Goal: Task Accomplishment & Management: Manage account settings

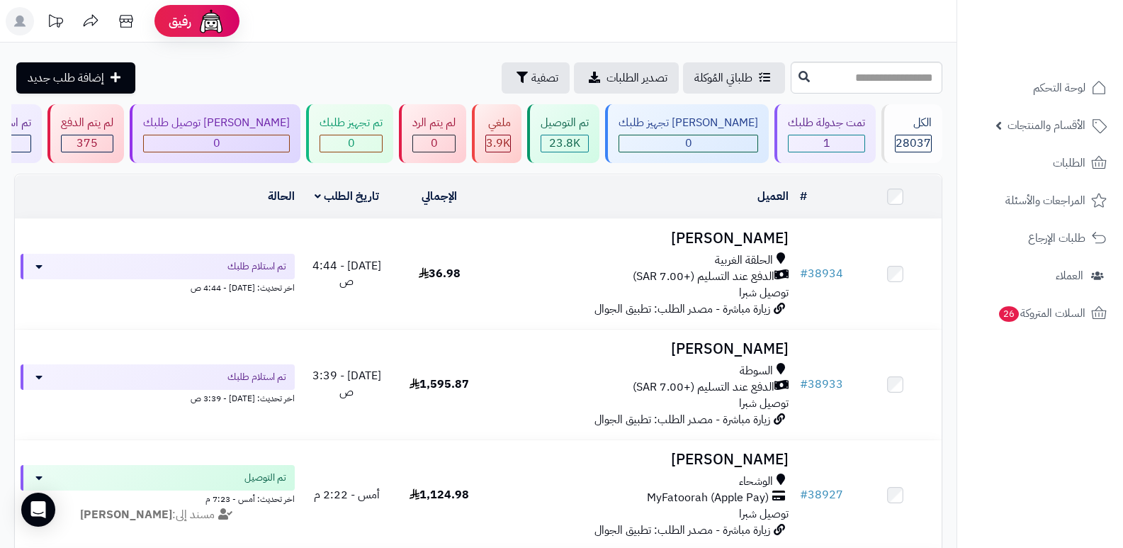
click at [25, 24] on rect at bounding box center [20, 21] width 28 height 28
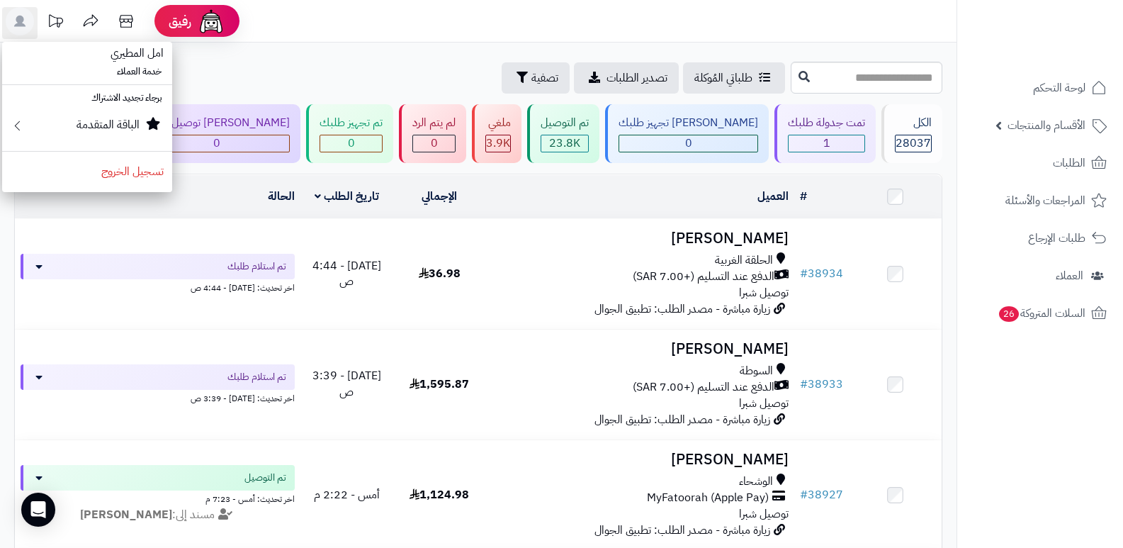
click at [519, 12] on header "رفيق ! الطلبات معالجة مكتمل إرجاع المنتجات العملاء المتواجدون الان 28753 عملاء …" at bounding box center [561, 21] width 1123 height 43
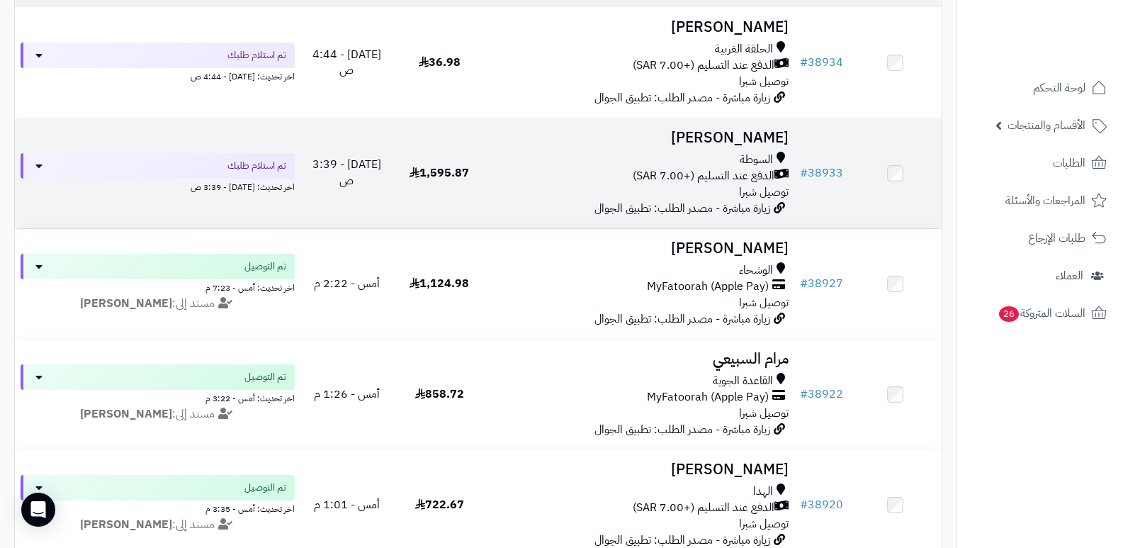
scroll to position [213, 0]
click at [766, 130] on h3 "[PERSON_NAME]" at bounding box center [641, 136] width 298 height 16
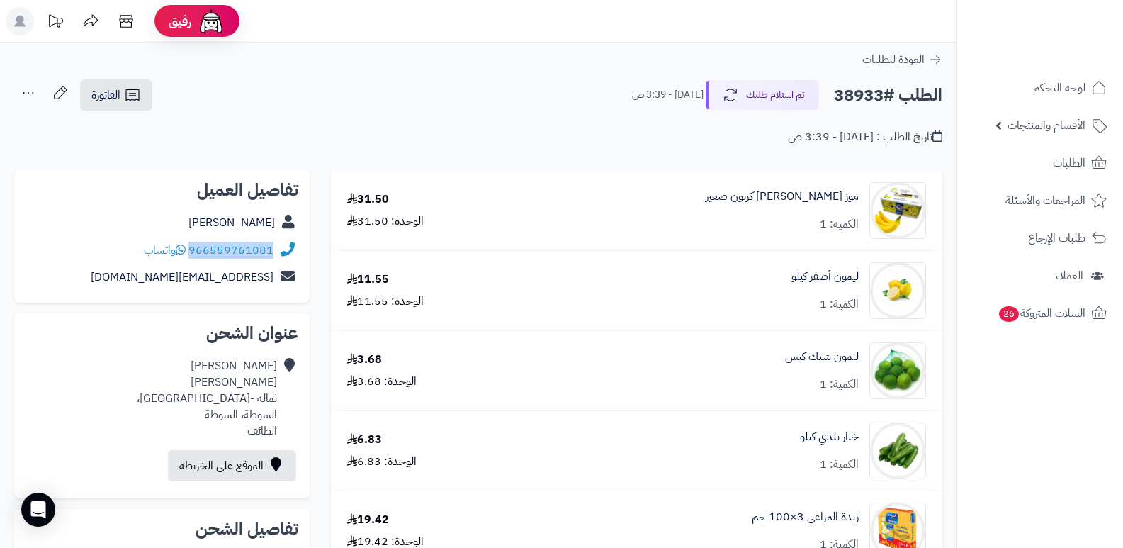
drag, startPoint x: 191, startPoint y: 252, endPoint x: 280, endPoint y: 261, distance: 89.7
click at [280, 261] on div "966559761081 واتساب" at bounding box center [162, 251] width 273 height 28
copy div "966559761081"
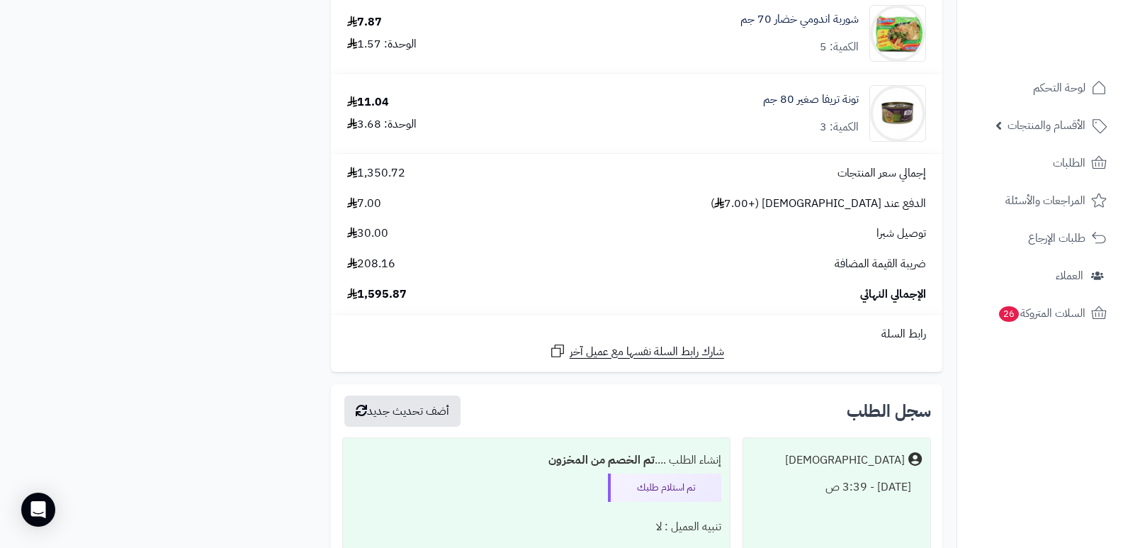
scroll to position [5970, 0]
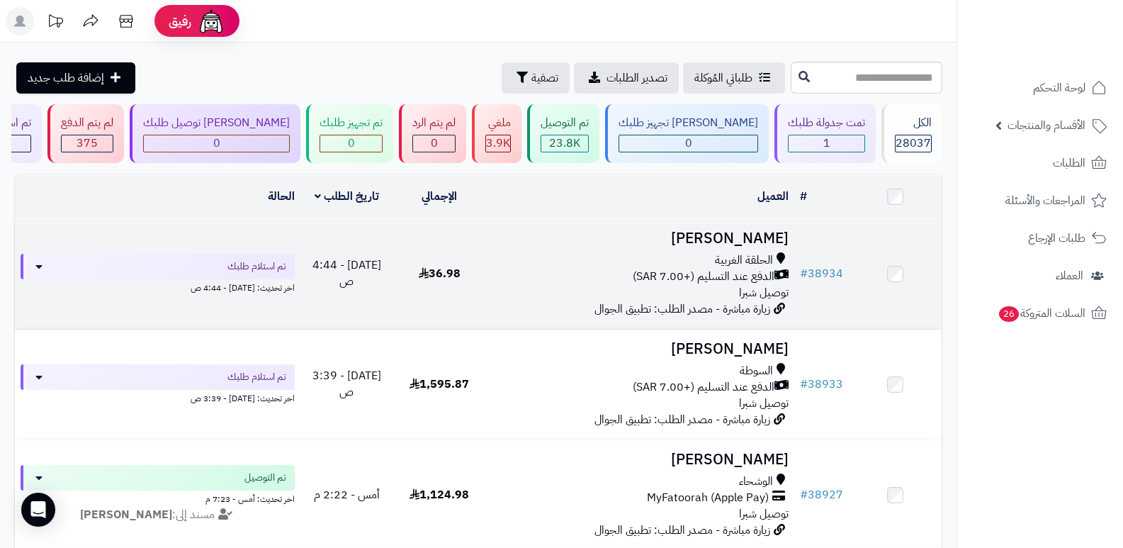
click at [737, 248] on td "[PERSON_NAME] الحلقة الغربية الدفع عند التسليم (+7.00 SAR) توصيل شبرا زيارة مبا…" at bounding box center [640, 274] width 309 height 110
click at [747, 236] on h3 "[PERSON_NAME]" at bounding box center [641, 238] width 298 height 16
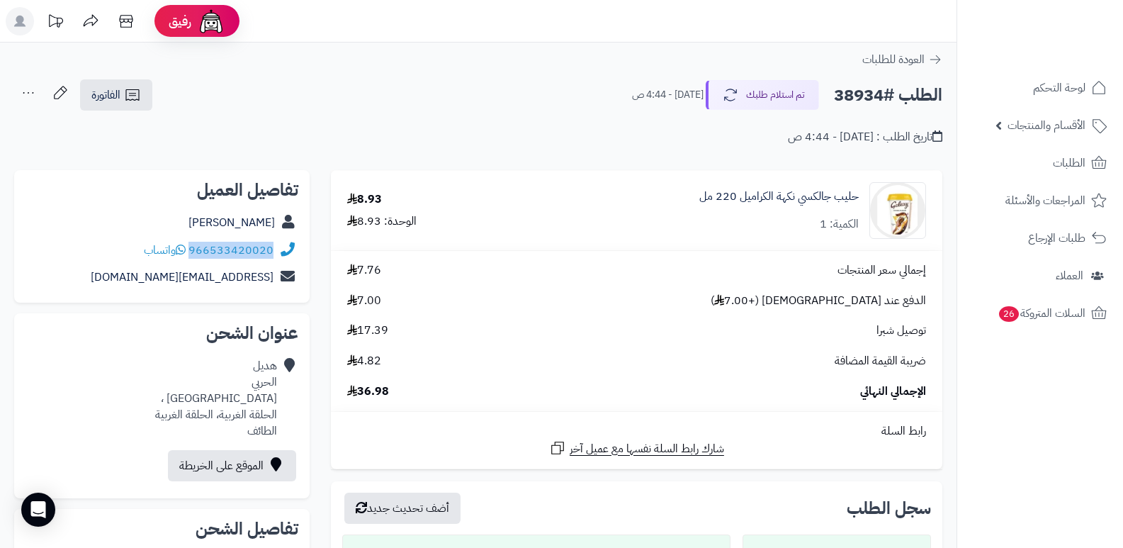
drag, startPoint x: 191, startPoint y: 247, endPoint x: 303, endPoint y: 261, distance: 113.6
click at [303, 261] on div "تفاصيل العميل هديل الحربي 966533420020 واتساب hadeelmohameed30@icloud.com" at bounding box center [161, 236] width 295 height 133
copy div "966533420020"
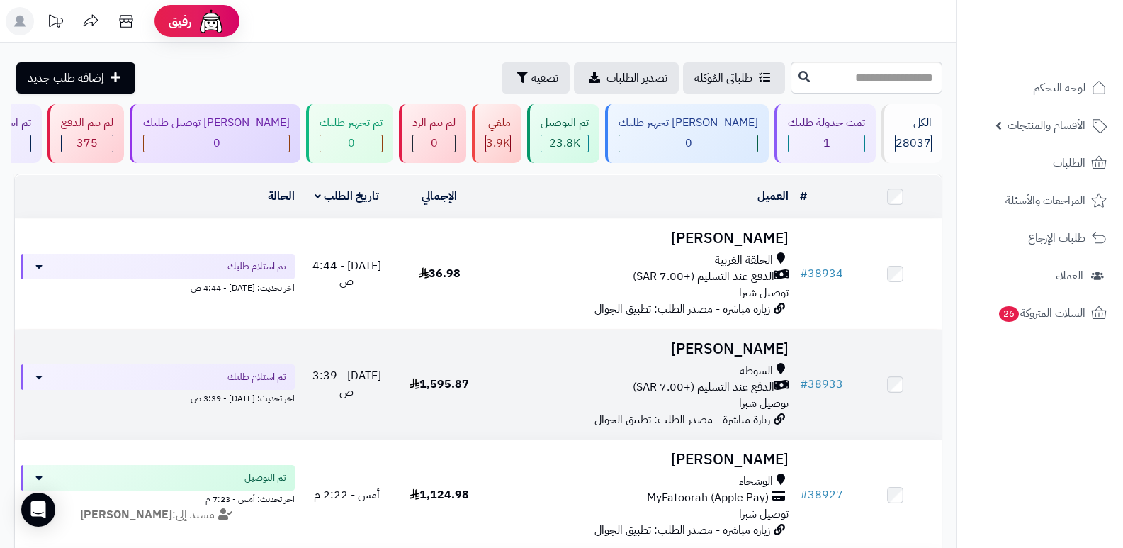
click at [780, 344] on h3 "محمد الثمالي" at bounding box center [641, 349] width 298 height 16
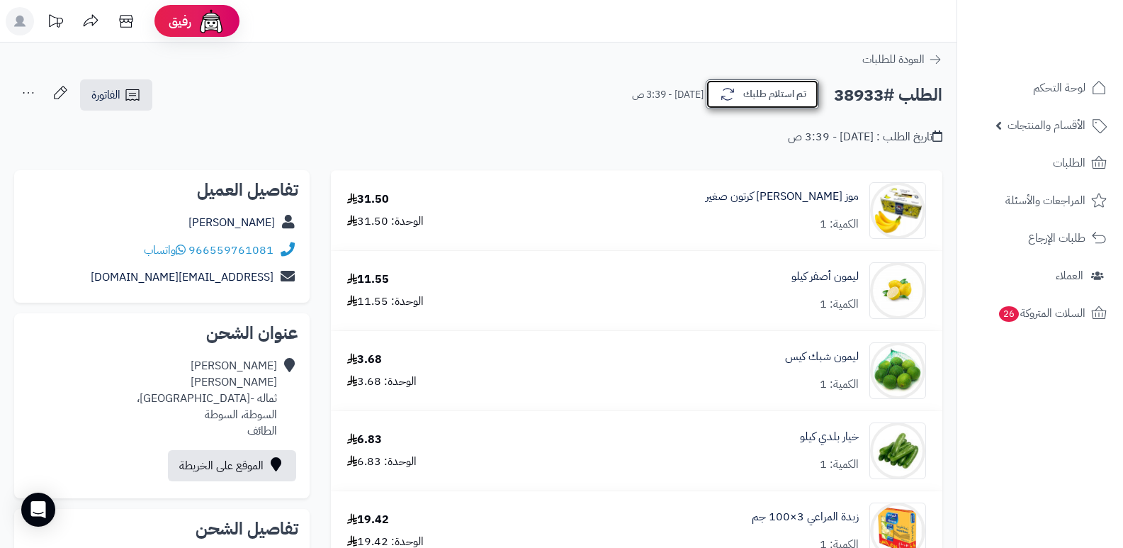
click at [770, 98] on button "تم استلام طلبك" at bounding box center [762, 94] width 113 height 30
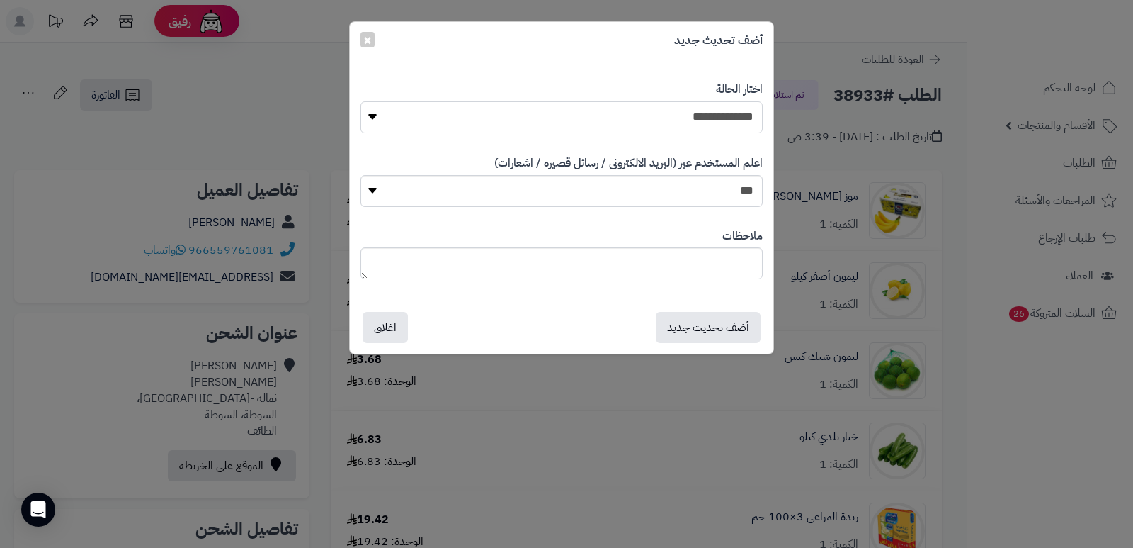
click at [711, 118] on select "**********" at bounding box center [562, 117] width 402 height 32
select select "*"
click at [361, 101] on select "**********" at bounding box center [562, 117] width 402 height 32
click at [679, 273] on textarea at bounding box center [562, 263] width 402 height 32
type textarea "*"
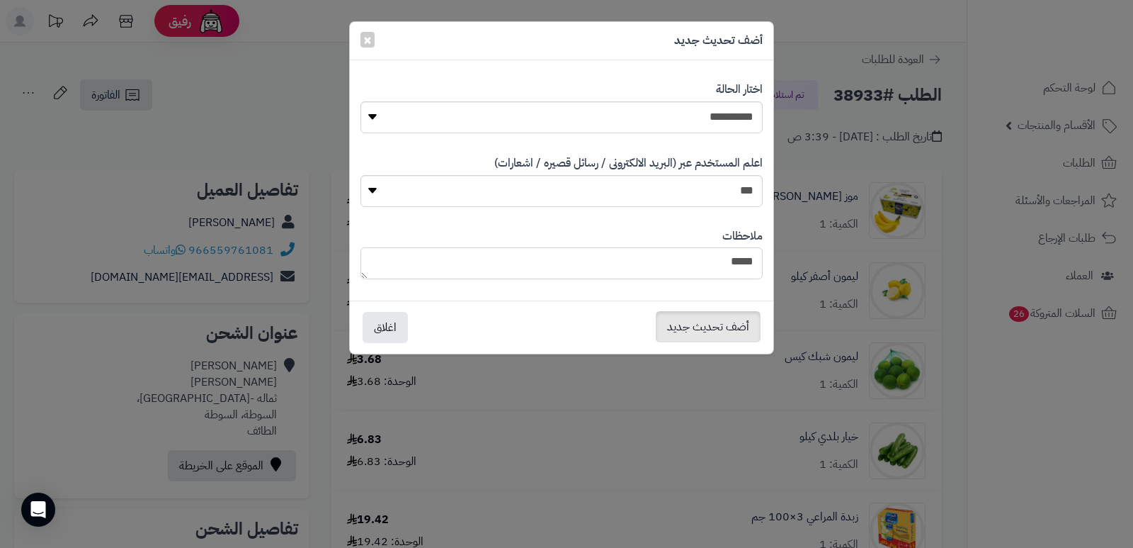
type textarea "****"
click at [690, 324] on button "أضف تحديث جديد" at bounding box center [708, 326] width 105 height 31
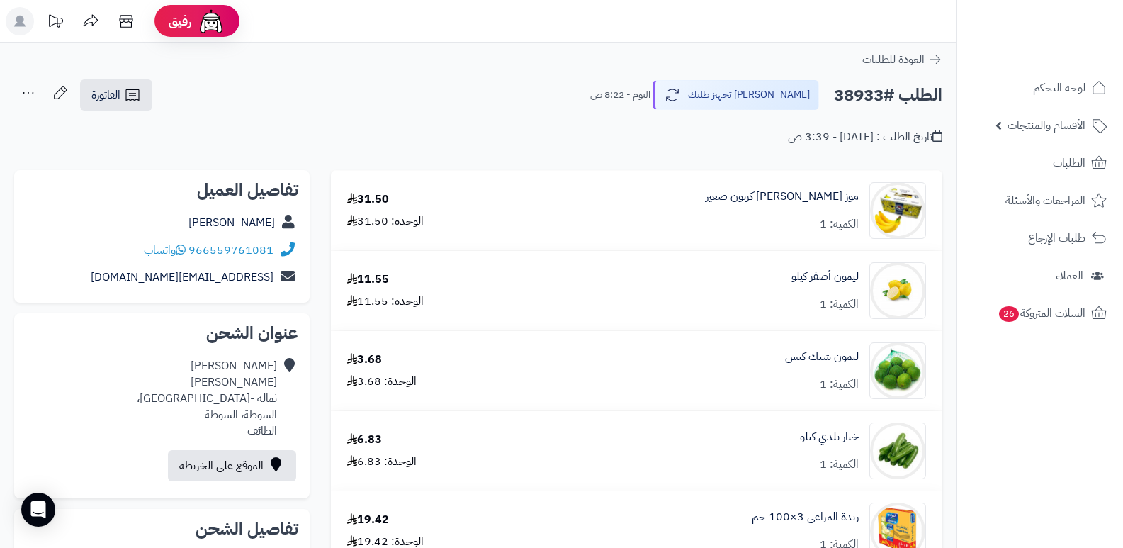
click at [26, 95] on icon at bounding box center [28, 93] width 28 height 28
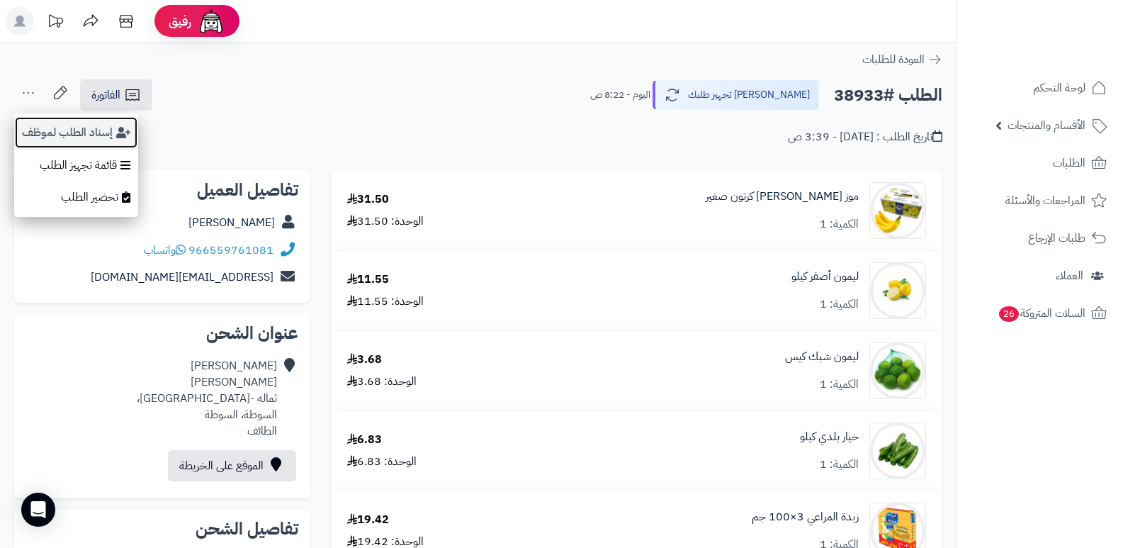
click at [38, 132] on button "إسناد الطلب لموظف" at bounding box center [76, 132] width 124 height 33
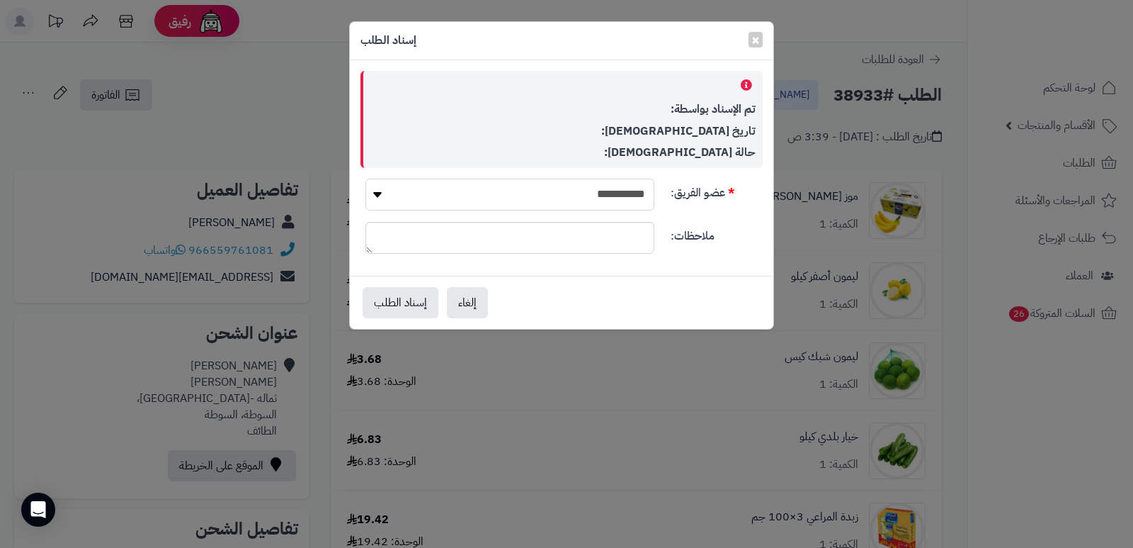
click at [531, 193] on select "**********" at bounding box center [510, 195] width 289 height 32
select select "**"
click at [366, 179] on select "**********" at bounding box center [510, 195] width 289 height 32
click at [388, 295] on button "إسناد الطلب" at bounding box center [401, 301] width 76 height 31
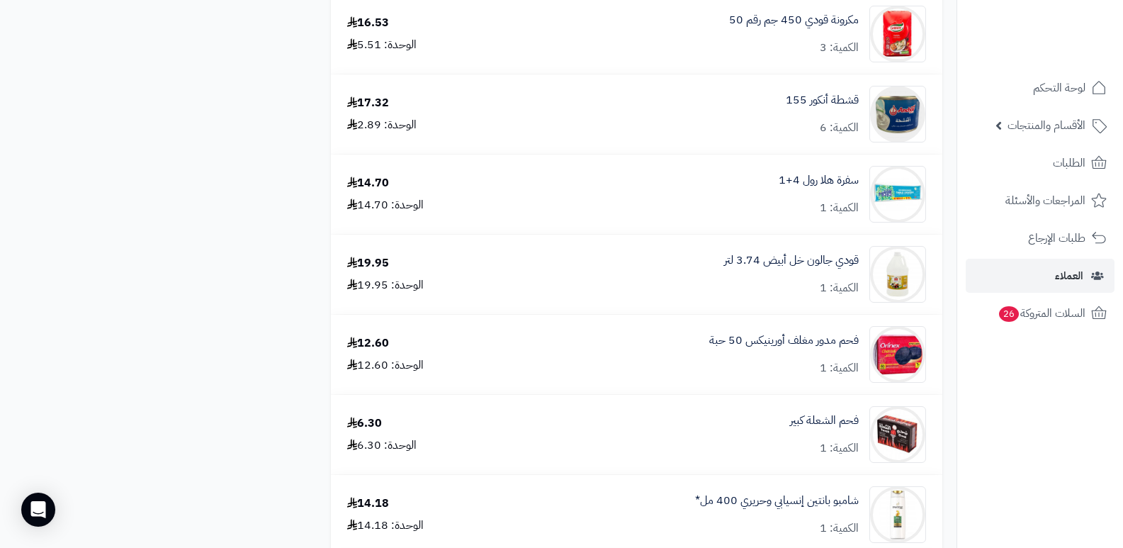
scroll to position [1913, 0]
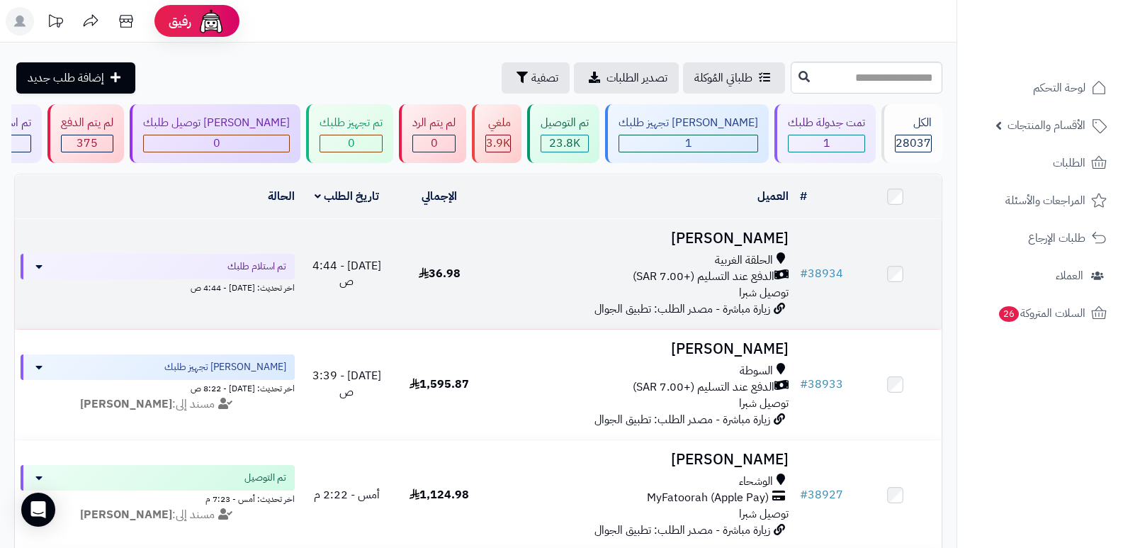
click at [764, 237] on h3 "[PERSON_NAME]" at bounding box center [641, 238] width 298 height 16
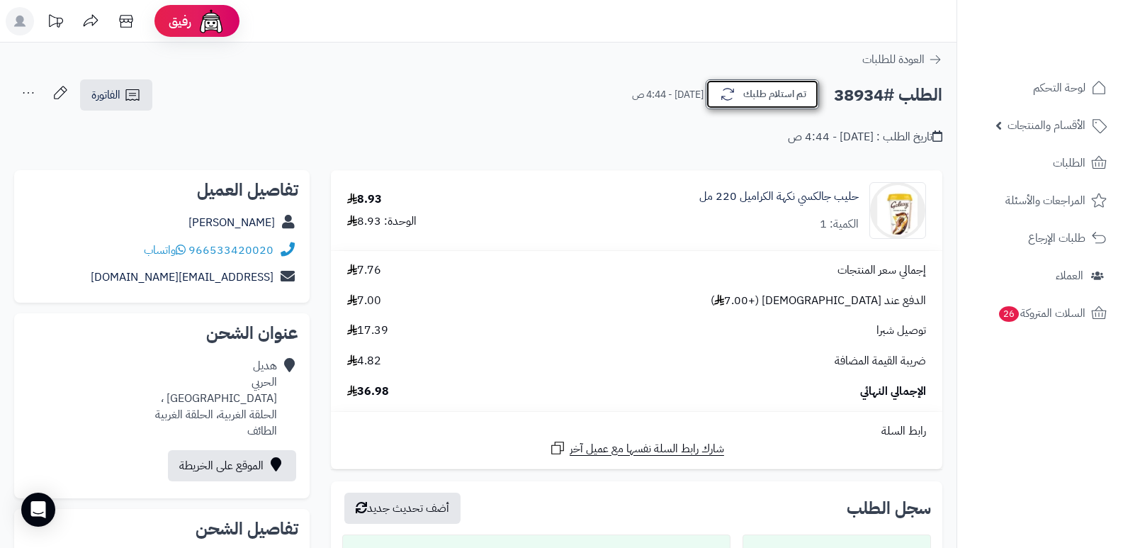
click at [769, 85] on button "تم استلام طلبك" at bounding box center [762, 94] width 113 height 30
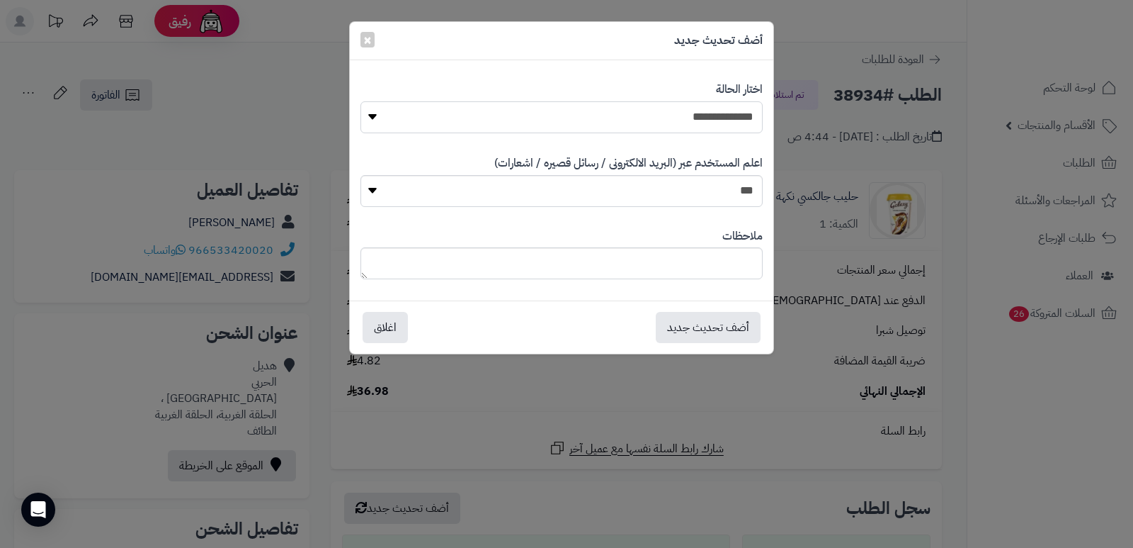
click at [664, 125] on select "**********" at bounding box center [562, 117] width 402 height 32
select select "*"
click at [361, 101] on select "**********" at bounding box center [562, 117] width 402 height 32
click at [705, 268] on textarea at bounding box center [562, 263] width 402 height 32
click at [648, 263] on textarea "**********" at bounding box center [562, 263] width 402 height 32
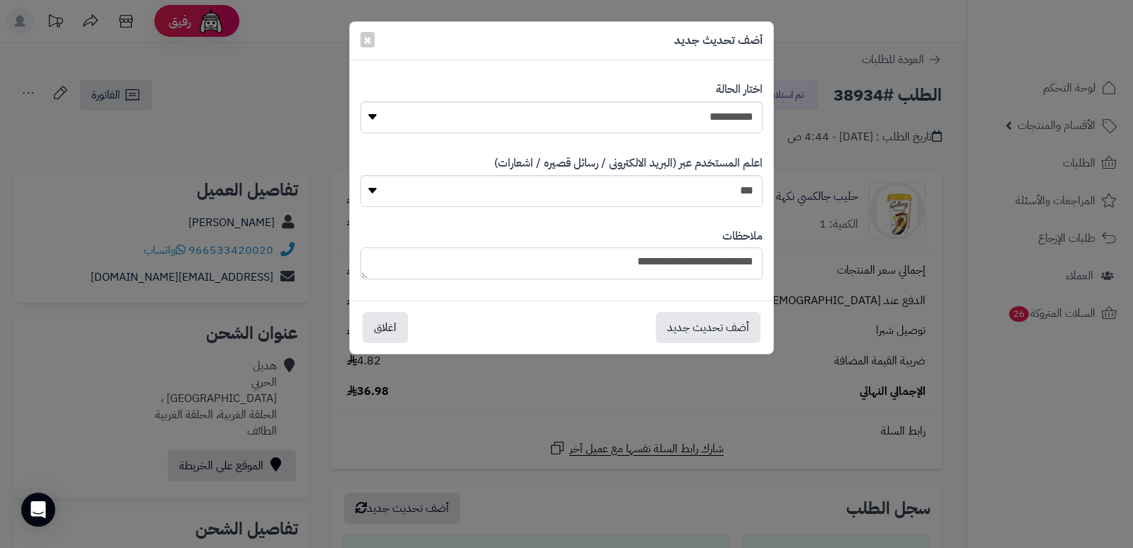
click at [648, 263] on textarea "**********" at bounding box center [562, 263] width 402 height 32
type textarea "********"
click at [702, 319] on button "أضف تحديث جديد" at bounding box center [708, 326] width 105 height 31
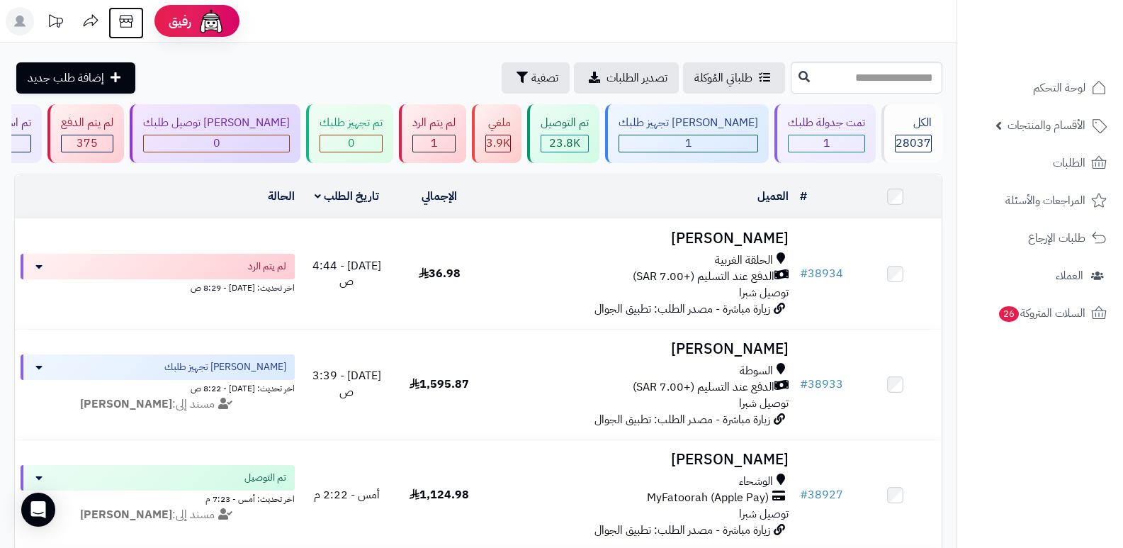
click at [127, 23] on icon at bounding box center [126, 21] width 28 height 28
click at [919, 142] on span "28037" at bounding box center [912, 143] width 35 height 17
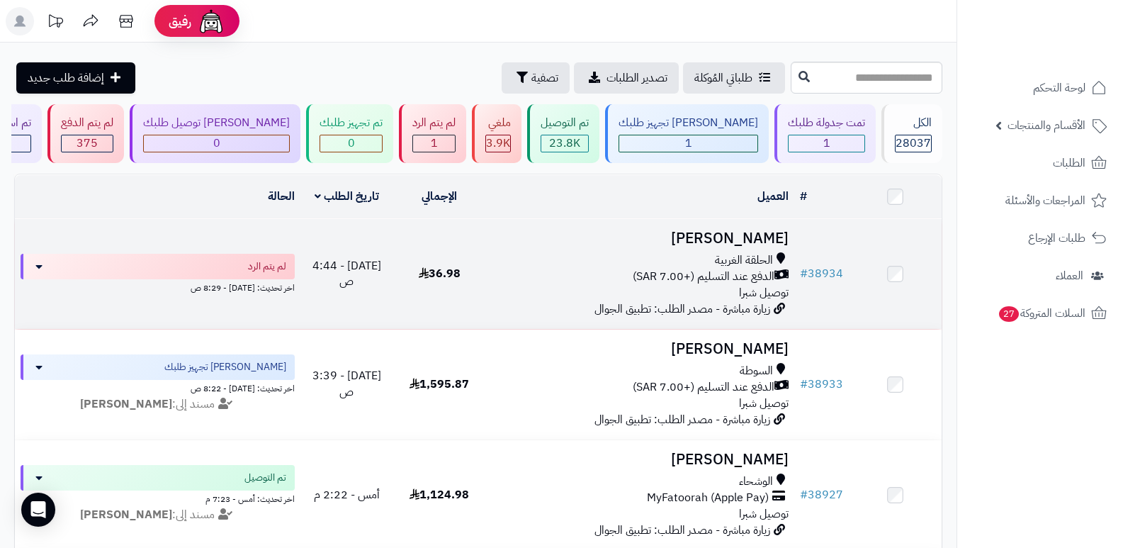
click at [764, 231] on h3 "[PERSON_NAME]" at bounding box center [641, 238] width 298 height 16
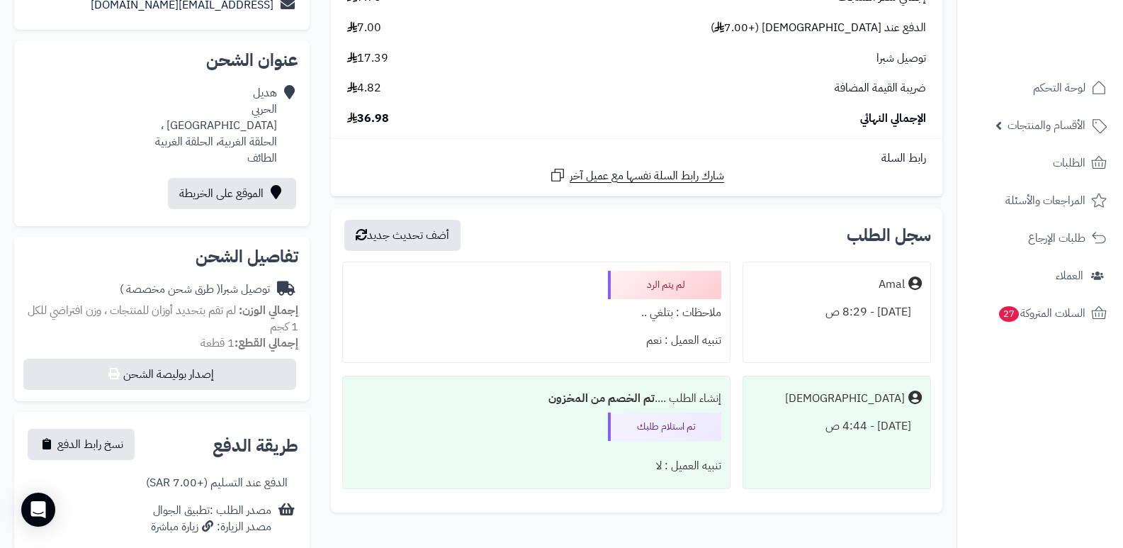
scroll to position [283, 0]
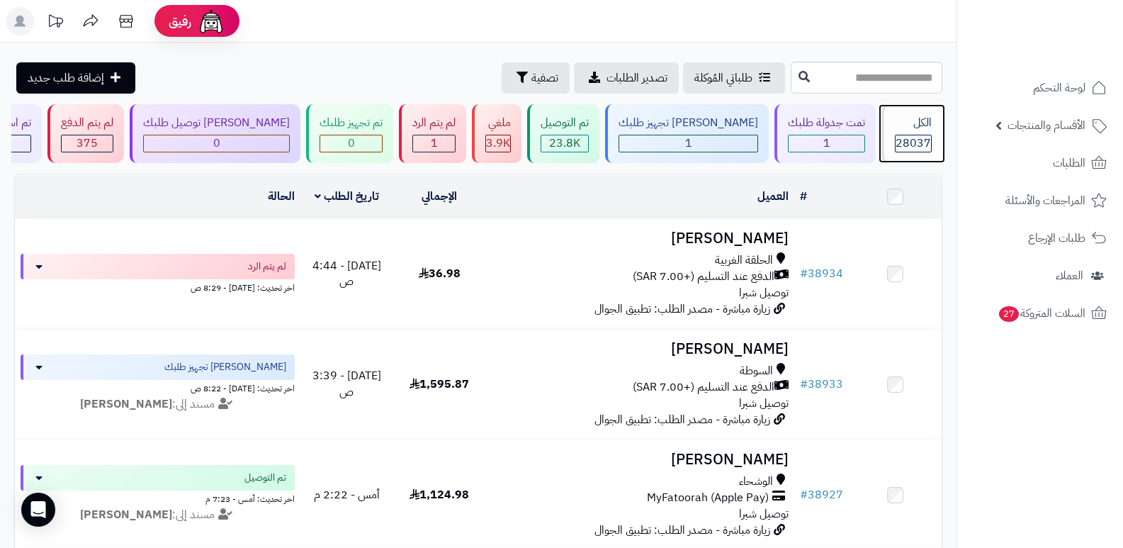
click at [900, 137] on span "28037" at bounding box center [912, 143] width 35 height 17
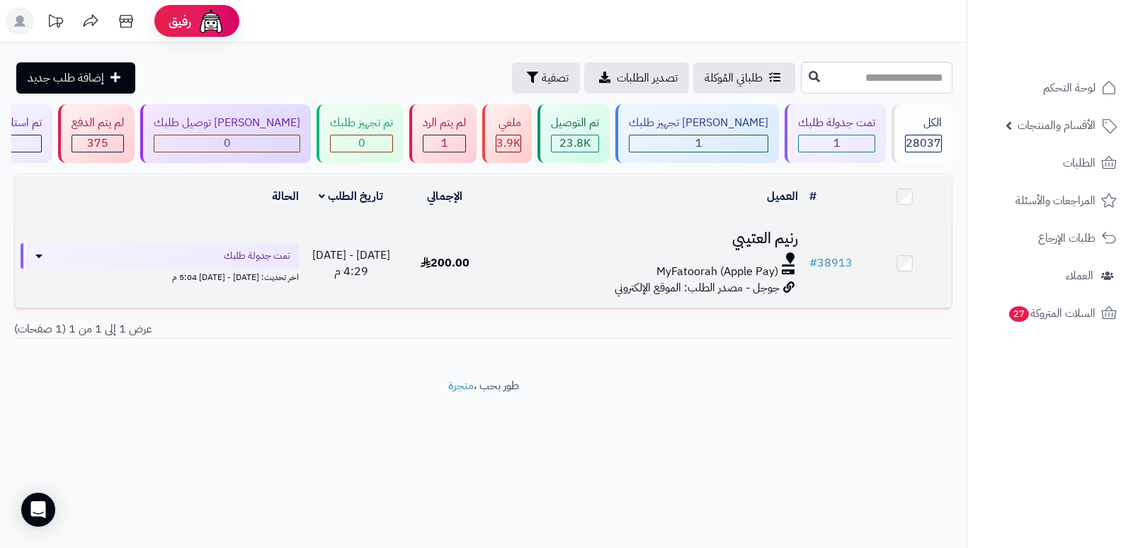
click at [759, 237] on h3 "رنيم العتيبي" at bounding box center [647, 238] width 301 height 16
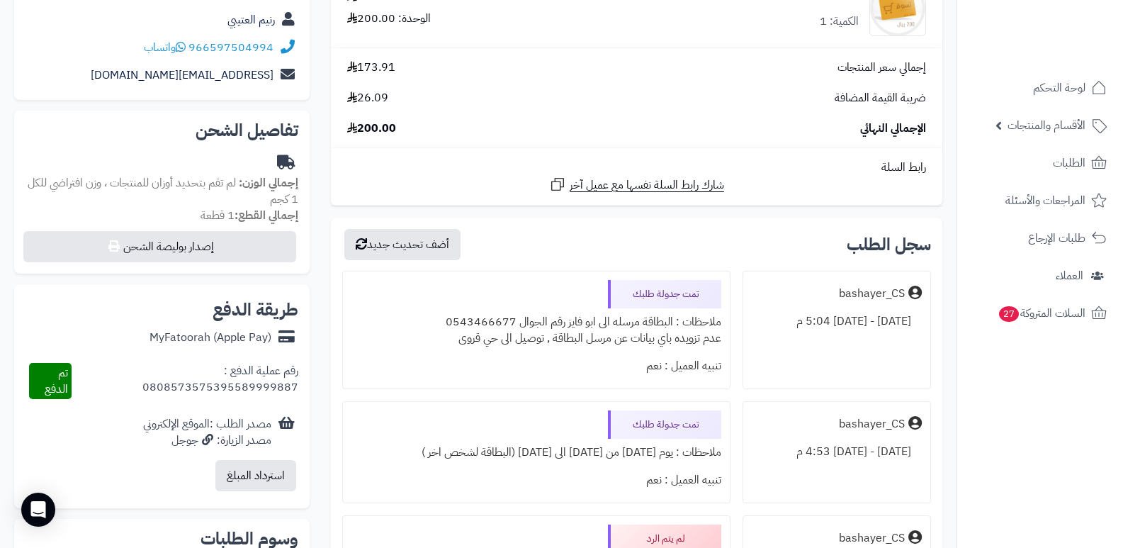
scroll to position [283, 0]
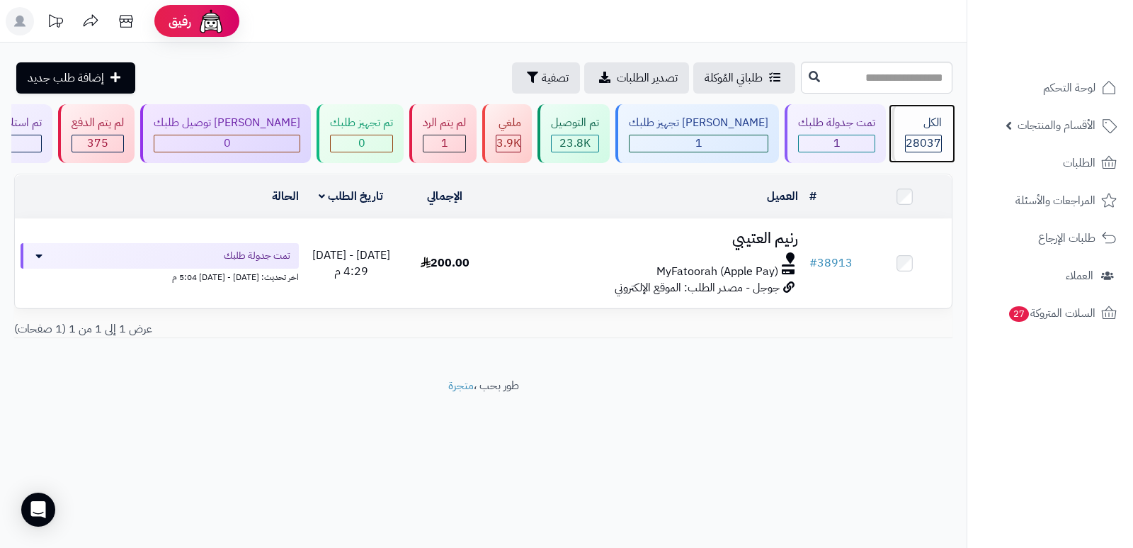
click at [921, 129] on div "الكل" at bounding box center [923, 123] width 37 height 16
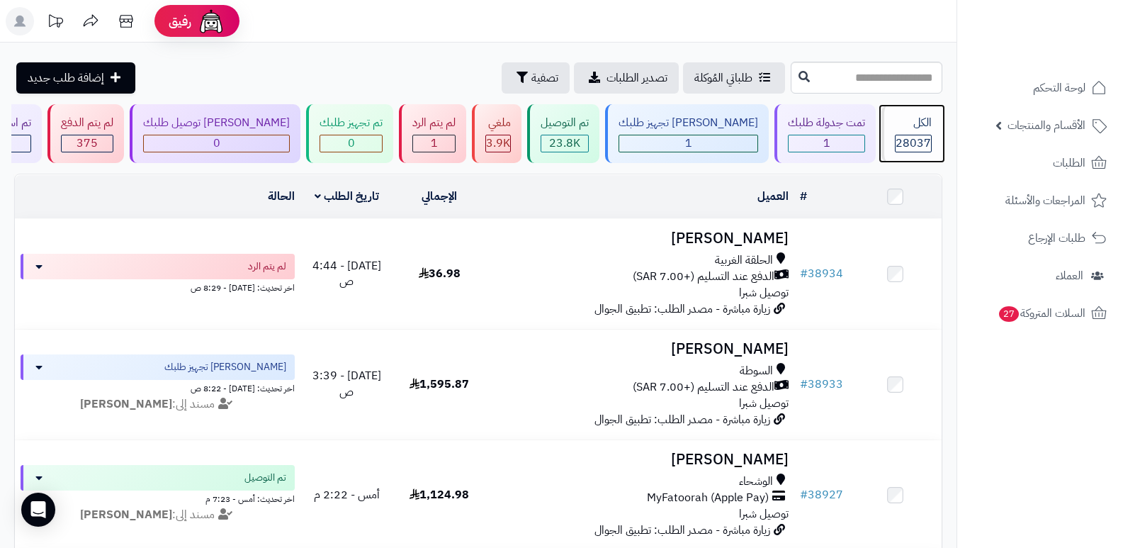
click at [929, 147] on div "28037" at bounding box center [912, 143] width 35 height 16
click at [900, 135] on span "28037" at bounding box center [912, 143] width 35 height 17
click at [920, 132] on div "الكل 28037" at bounding box center [911, 133] width 61 height 59
click at [899, 128] on div "الكل" at bounding box center [913, 123] width 37 height 16
click at [916, 128] on div "الكل" at bounding box center [913, 123] width 37 height 16
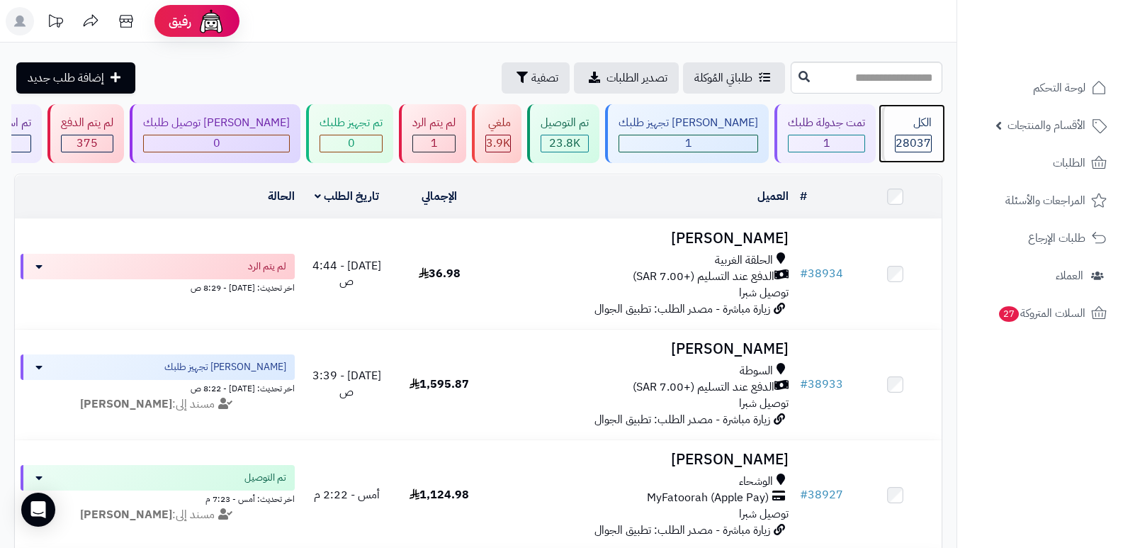
click at [910, 135] on span "28037" at bounding box center [912, 143] width 35 height 17
click at [900, 138] on span "28037" at bounding box center [912, 143] width 35 height 17
click at [924, 122] on div "الكل" at bounding box center [913, 123] width 37 height 16
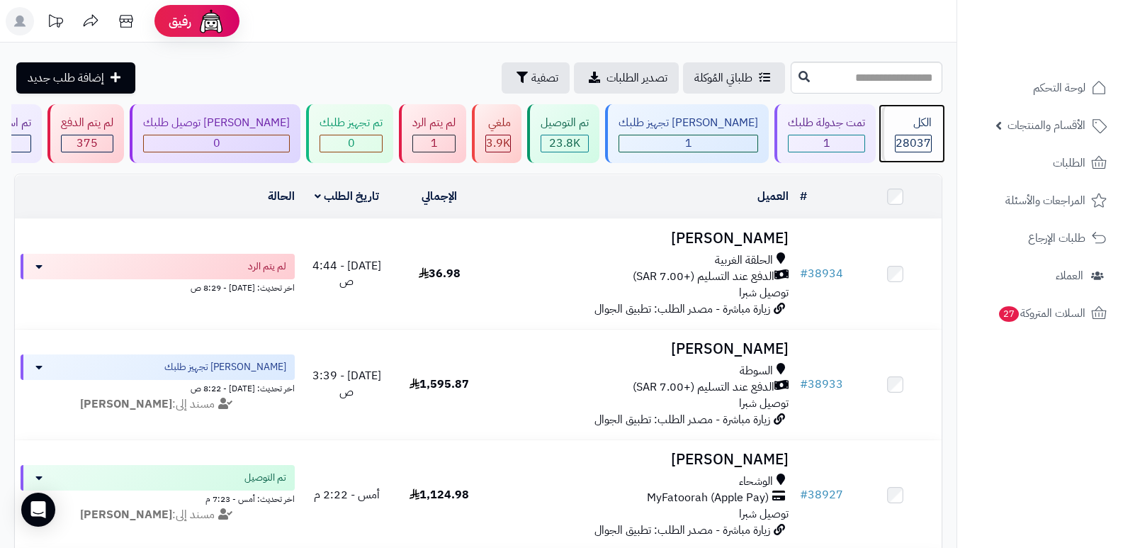
click at [924, 122] on div "الكل" at bounding box center [913, 123] width 37 height 16
click at [937, 133] on div "الكل 28037" at bounding box center [911, 133] width 61 height 59
click at [924, 128] on div "الكل" at bounding box center [913, 123] width 37 height 16
click at [927, 120] on div "الكل" at bounding box center [913, 123] width 37 height 16
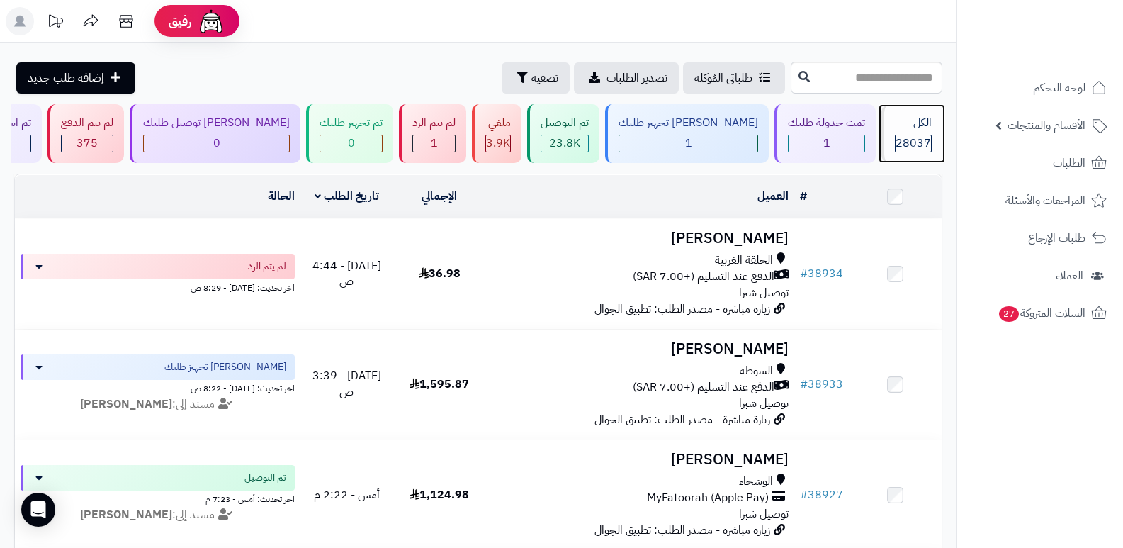
click at [927, 120] on div "الكل" at bounding box center [913, 123] width 37 height 16
click at [119, 27] on icon at bounding box center [126, 21] width 28 height 28
click at [927, 123] on div "الكل" at bounding box center [913, 123] width 37 height 16
click at [907, 121] on div "الكل" at bounding box center [913, 123] width 37 height 16
click at [917, 125] on div "الكل" at bounding box center [913, 123] width 37 height 16
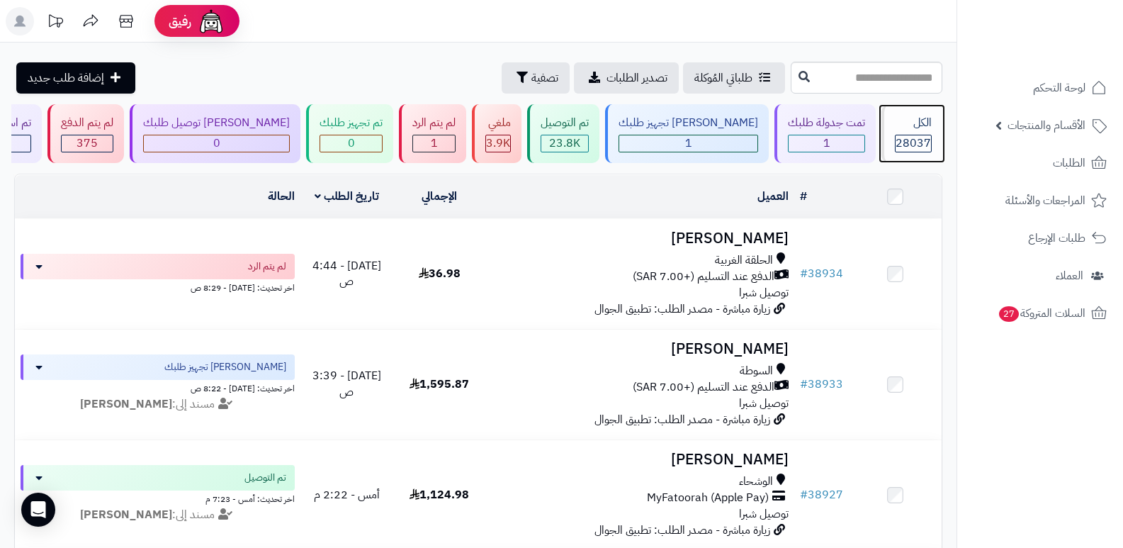
click at [905, 115] on div "الكل" at bounding box center [913, 123] width 37 height 16
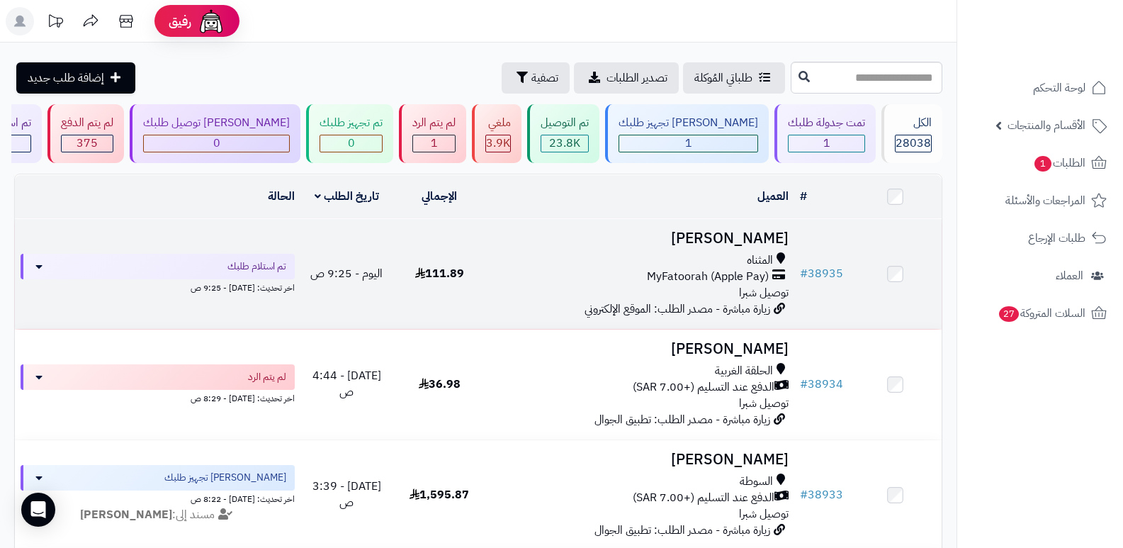
click at [765, 230] on h3 "[PERSON_NAME]" at bounding box center [641, 238] width 298 height 16
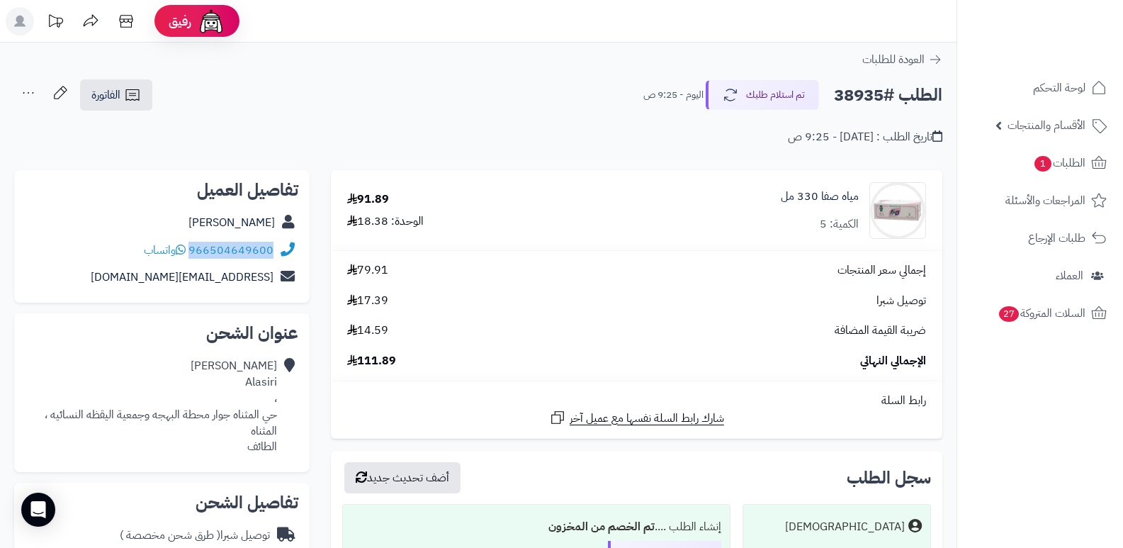
drag, startPoint x: 191, startPoint y: 249, endPoint x: 285, endPoint y: 239, distance: 95.4
click at [285, 239] on div "966504649600 واتساب" at bounding box center [162, 251] width 273 height 28
copy div "966504649600"
click at [764, 95] on button "تم استلام طلبك" at bounding box center [762, 94] width 113 height 30
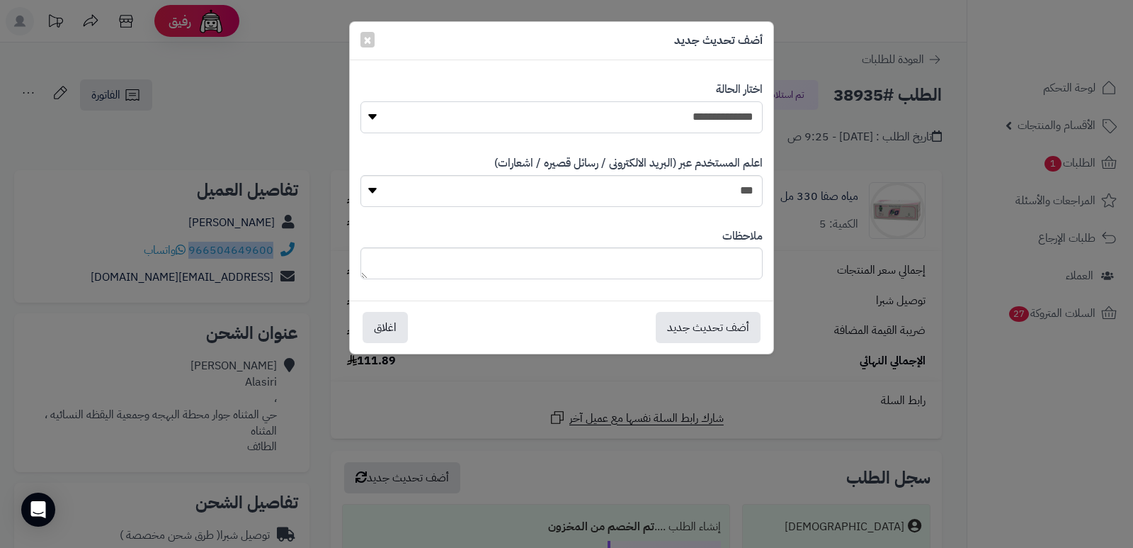
click at [720, 125] on select "**********" at bounding box center [562, 117] width 402 height 32
select select "*"
click at [361, 101] on select "**********" at bounding box center [562, 117] width 402 height 32
click at [712, 249] on textarea at bounding box center [562, 263] width 402 height 32
type textarea "****"
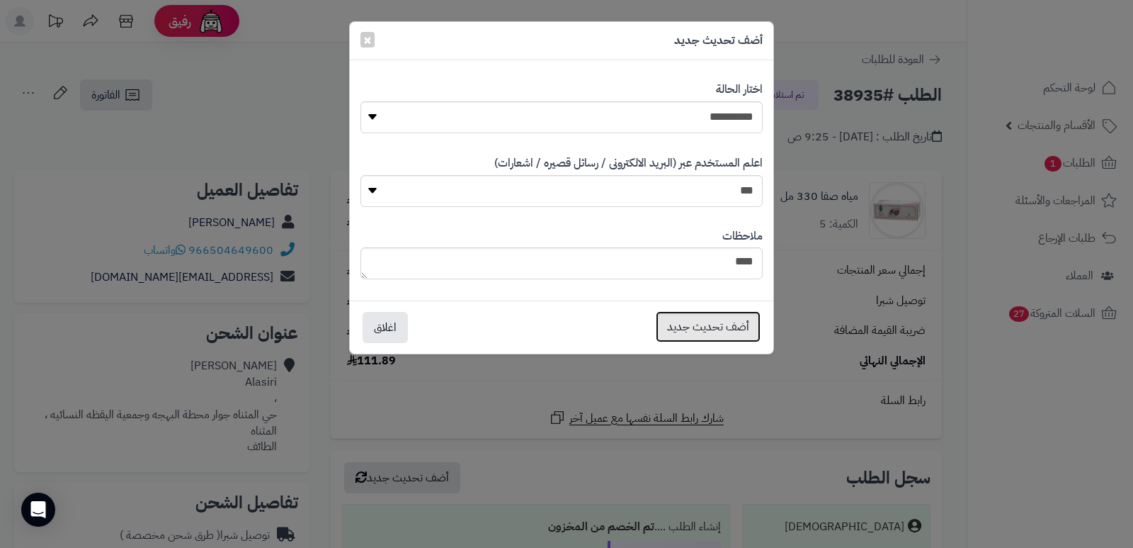
click at [700, 317] on button "أضف تحديث جديد" at bounding box center [708, 326] width 105 height 31
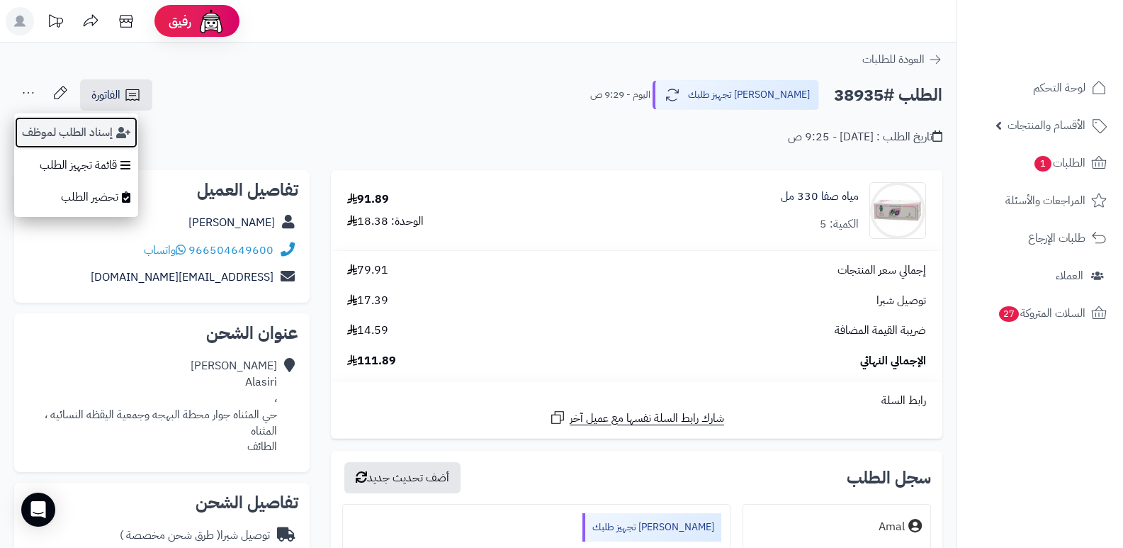
click at [50, 136] on button "إسناد الطلب لموظف" at bounding box center [76, 132] width 124 height 33
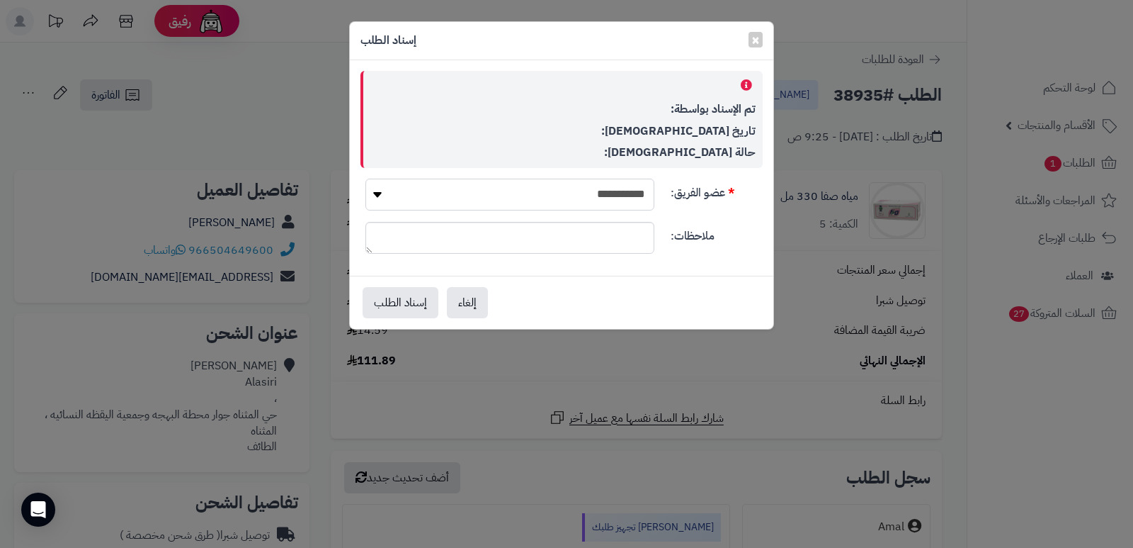
click at [635, 193] on select "**********" at bounding box center [510, 195] width 289 height 32
select select "**"
click at [366, 179] on select "**********" at bounding box center [510, 195] width 289 height 32
click at [419, 294] on button "إسناد الطلب" at bounding box center [401, 301] width 76 height 31
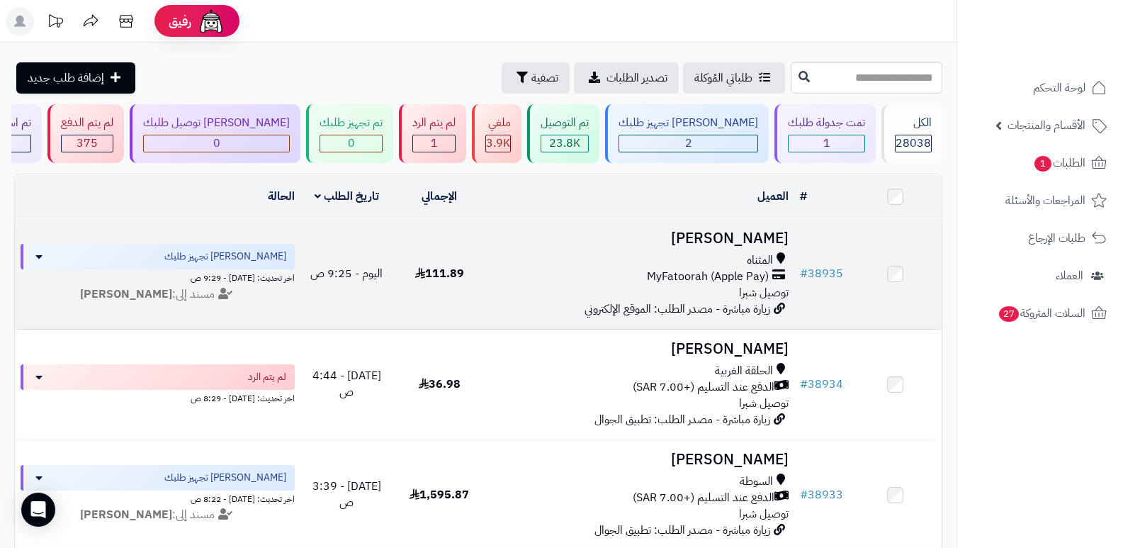
click at [757, 237] on h3 "Ali Alasiri" at bounding box center [641, 238] width 298 height 16
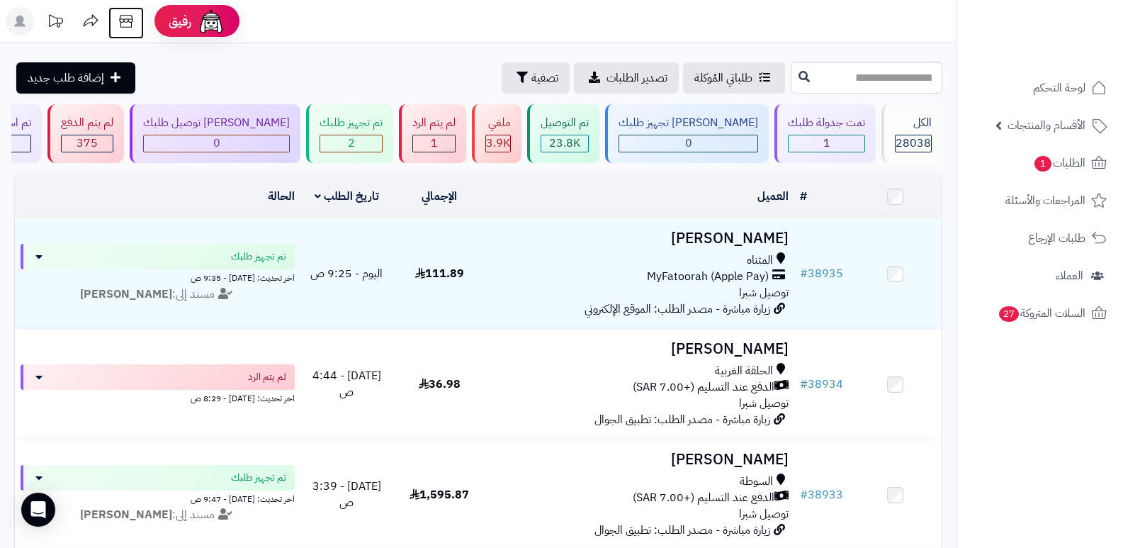
click at [131, 16] on icon at bounding box center [126, 21] width 28 height 28
click at [920, 126] on div "الكل" at bounding box center [913, 123] width 37 height 16
click at [900, 119] on div "الكل" at bounding box center [913, 123] width 37 height 16
click at [902, 138] on span "28038" at bounding box center [912, 143] width 35 height 17
click at [919, 131] on div "الكل 28038" at bounding box center [911, 133] width 61 height 59
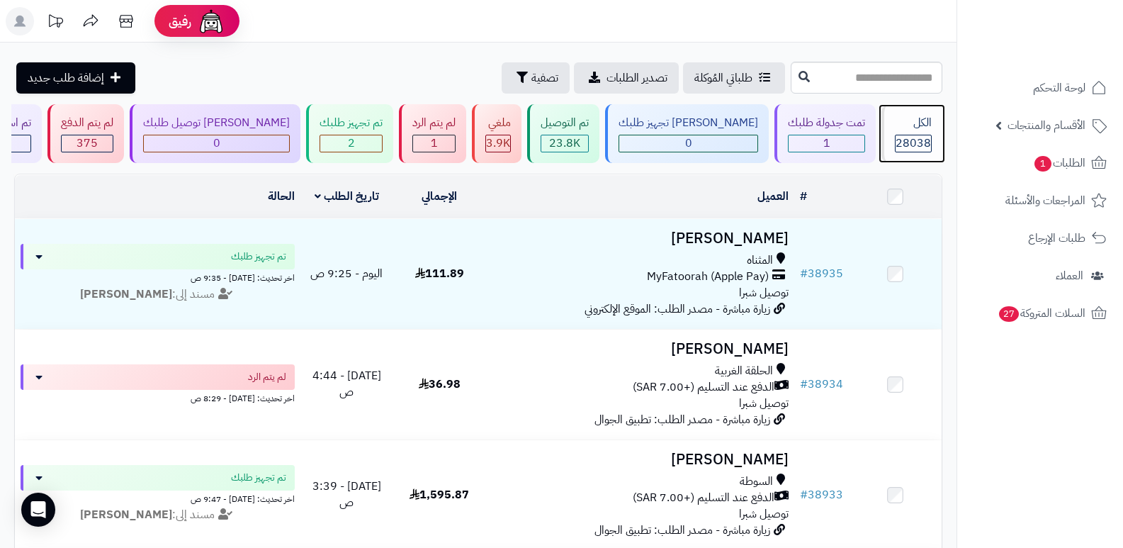
click at [905, 132] on div "الكل 28038" at bounding box center [911, 133] width 61 height 59
click at [920, 118] on div "الكل" at bounding box center [913, 123] width 37 height 16
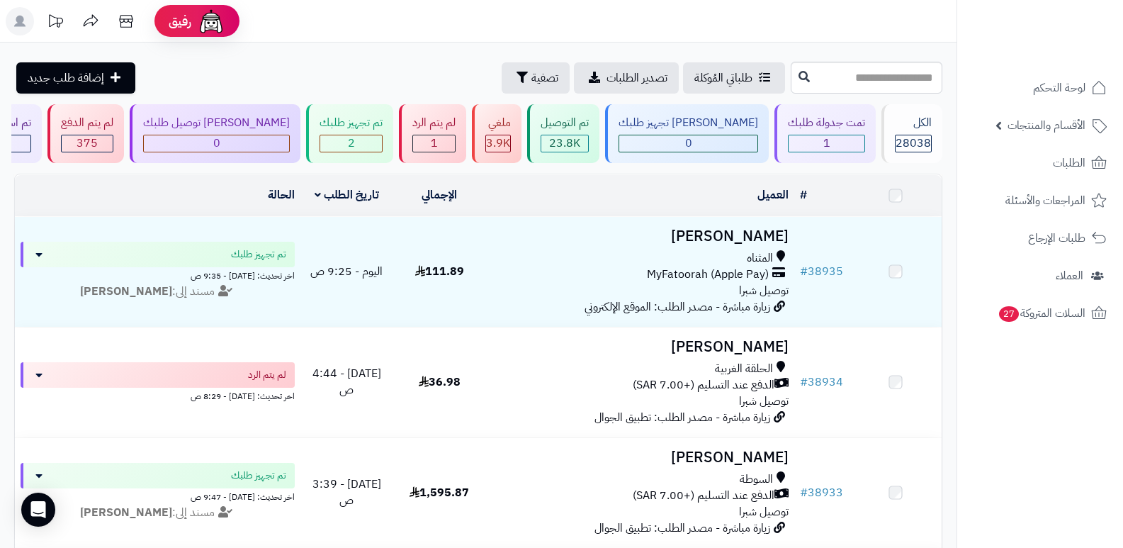
click at [920, 118] on div "الكل" at bounding box center [913, 123] width 37 height 16
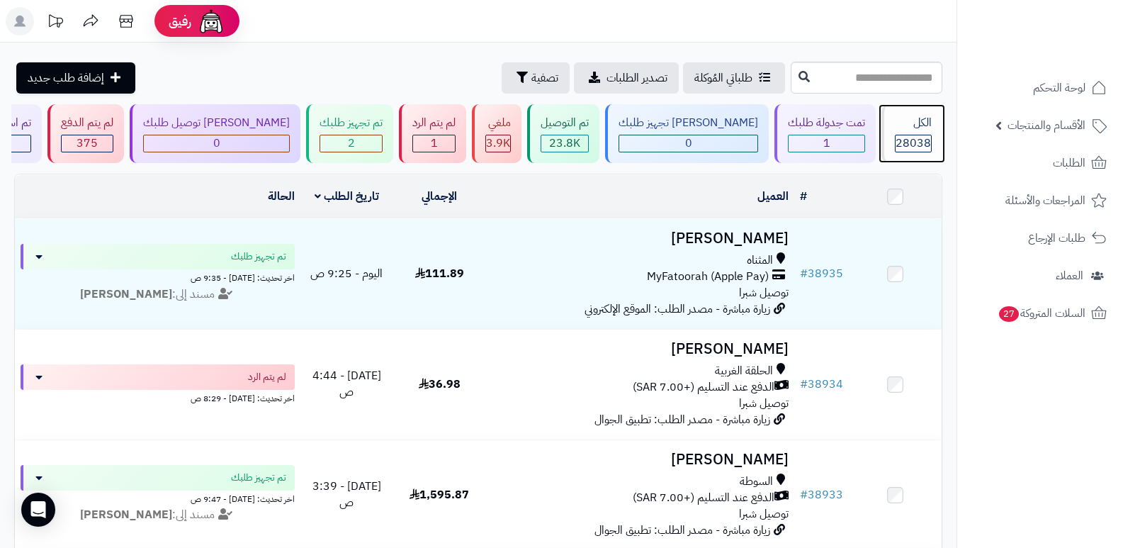
click at [895, 142] on span "28038" at bounding box center [912, 143] width 35 height 17
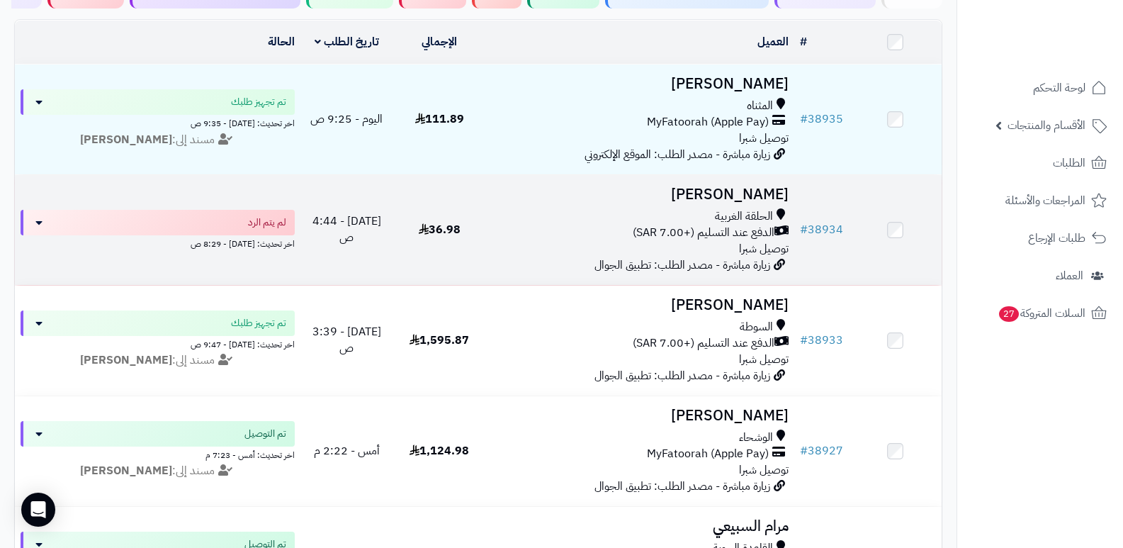
scroll to position [71, 0]
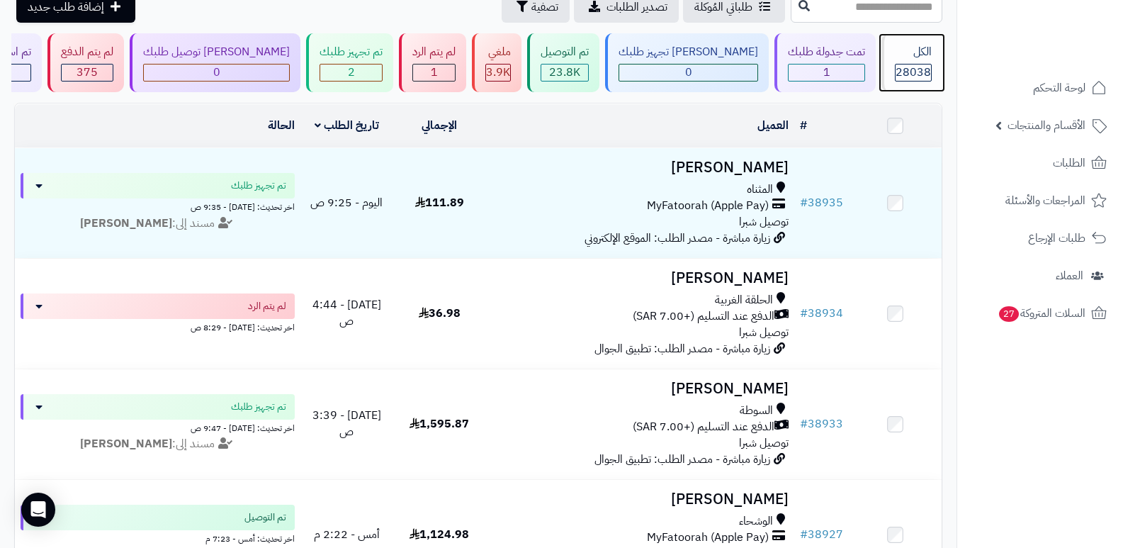
click at [898, 67] on span "28038" at bounding box center [912, 72] width 35 height 17
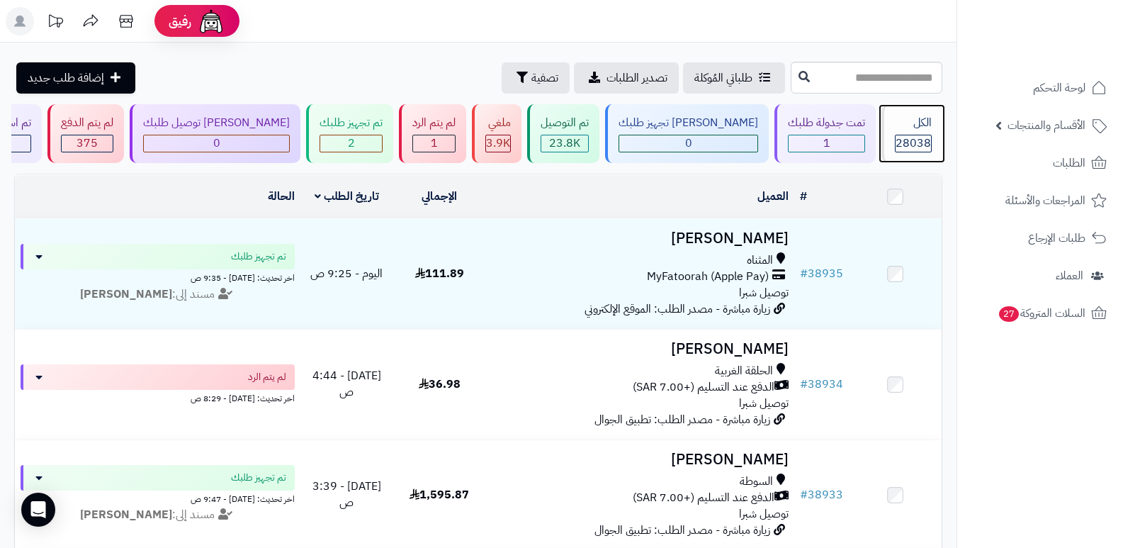
click at [906, 138] on span "28038" at bounding box center [912, 143] width 35 height 17
click at [902, 122] on div "الكل" at bounding box center [913, 123] width 37 height 16
click at [910, 135] on span "28038" at bounding box center [912, 143] width 35 height 17
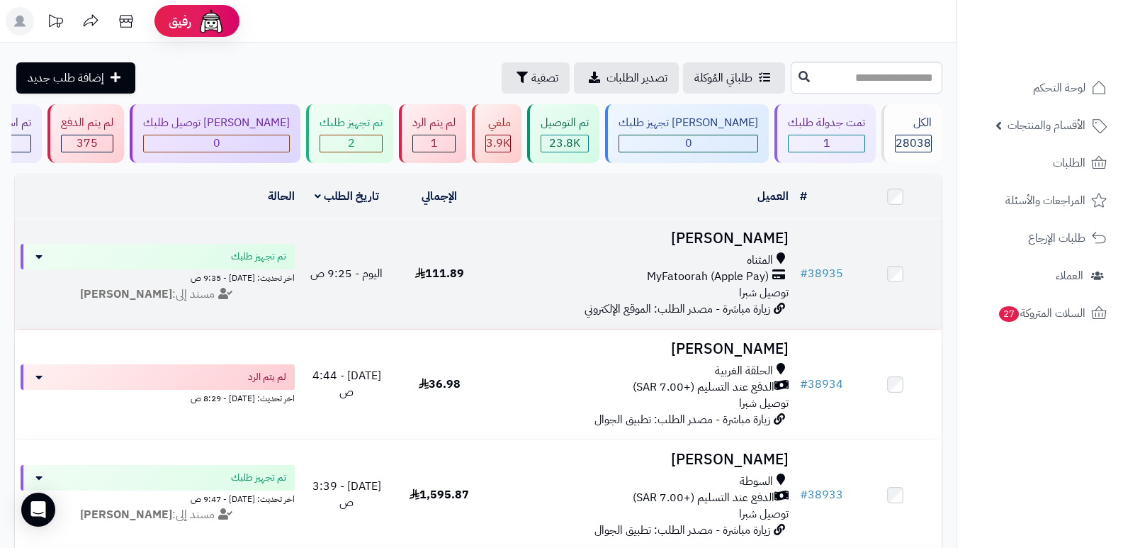
click at [784, 232] on h3 "[PERSON_NAME]" at bounding box center [641, 238] width 298 height 16
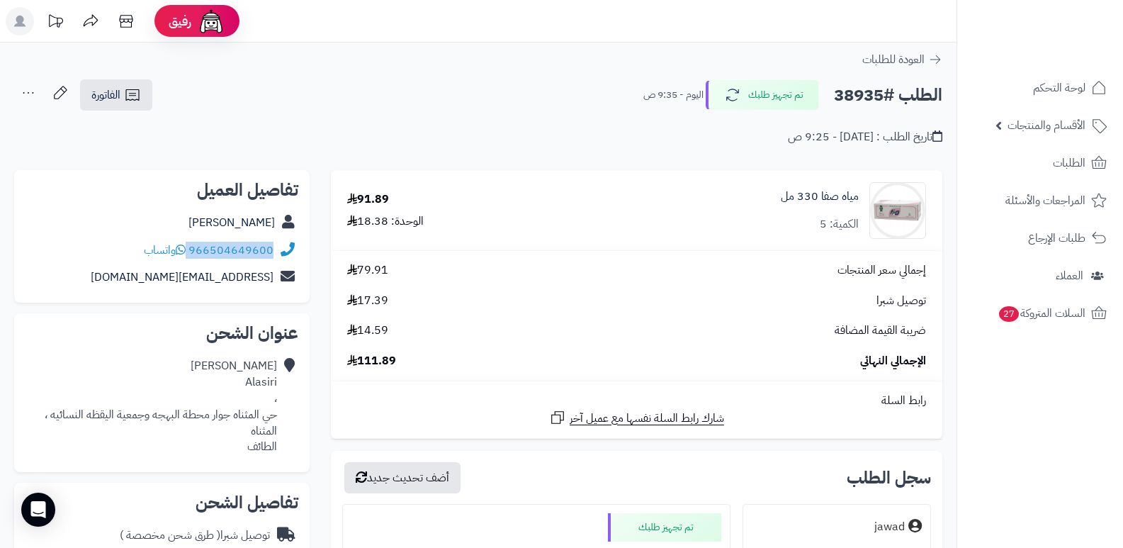
drag, startPoint x: 190, startPoint y: 247, endPoint x: 286, endPoint y: 256, distance: 96.7
click at [286, 256] on div "966504649600 واتساب" at bounding box center [162, 251] width 273 height 28
copy div "966504649600"
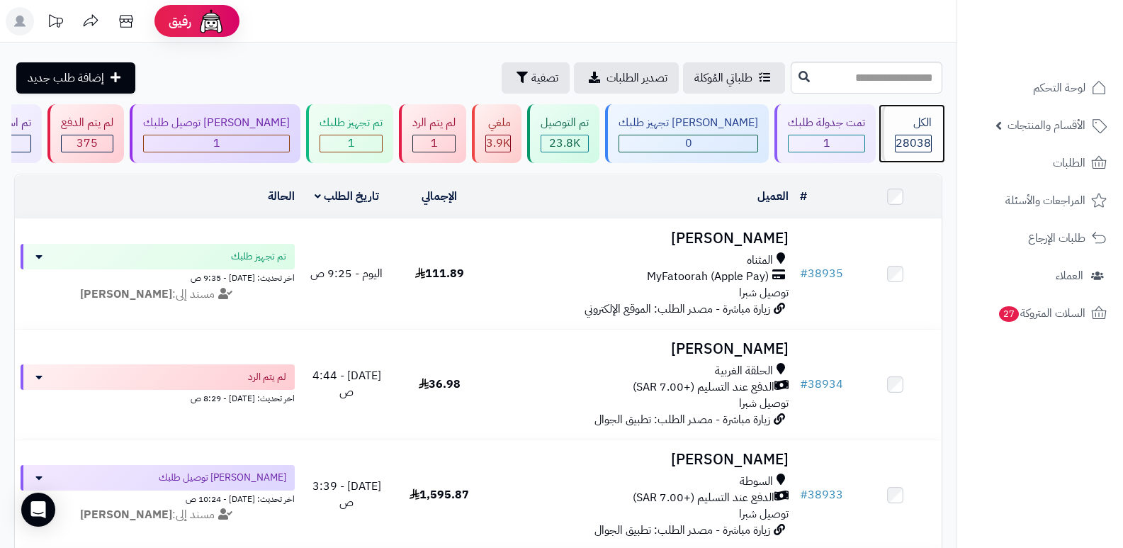
click at [932, 136] on div "الكل 28038" at bounding box center [911, 133] width 61 height 59
click at [901, 128] on div "الكل" at bounding box center [913, 123] width 37 height 16
click at [897, 132] on div "الكل 28038" at bounding box center [911, 133] width 61 height 59
click at [900, 135] on span "28038" at bounding box center [912, 143] width 35 height 17
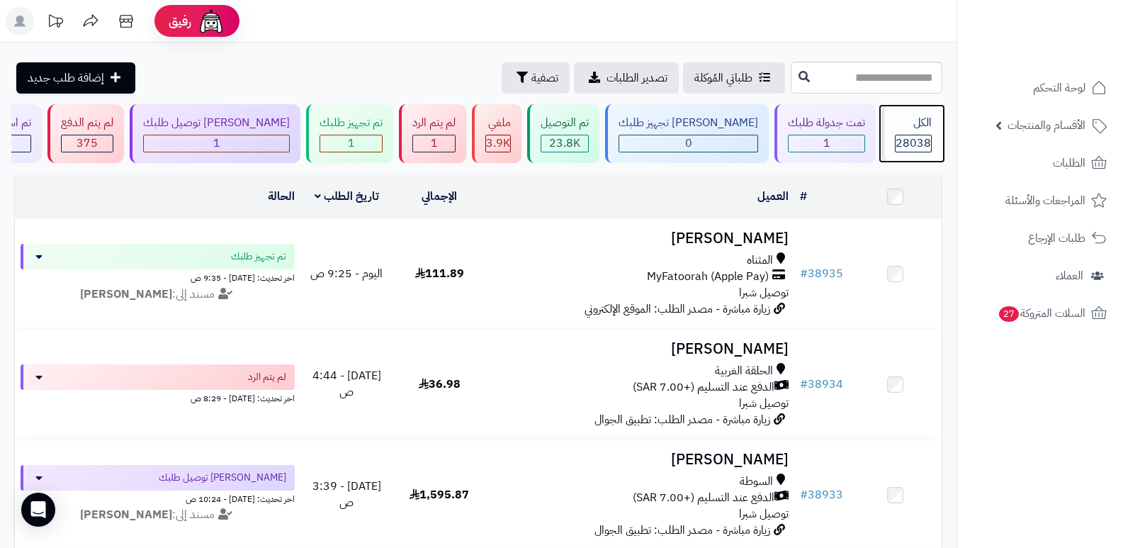
click at [910, 137] on span "28038" at bounding box center [912, 143] width 35 height 17
click at [917, 119] on div "الكل" at bounding box center [913, 123] width 37 height 16
click at [906, 123] on div "الكل" at bounding box center [913, 123] width 37 height 16
click at [921, 125] on div "الكل" at bounding box center [913, 123] width 37 height 16
click at [898, 135] on span "28038" at bounding box center [912, 143] width 35 height 17
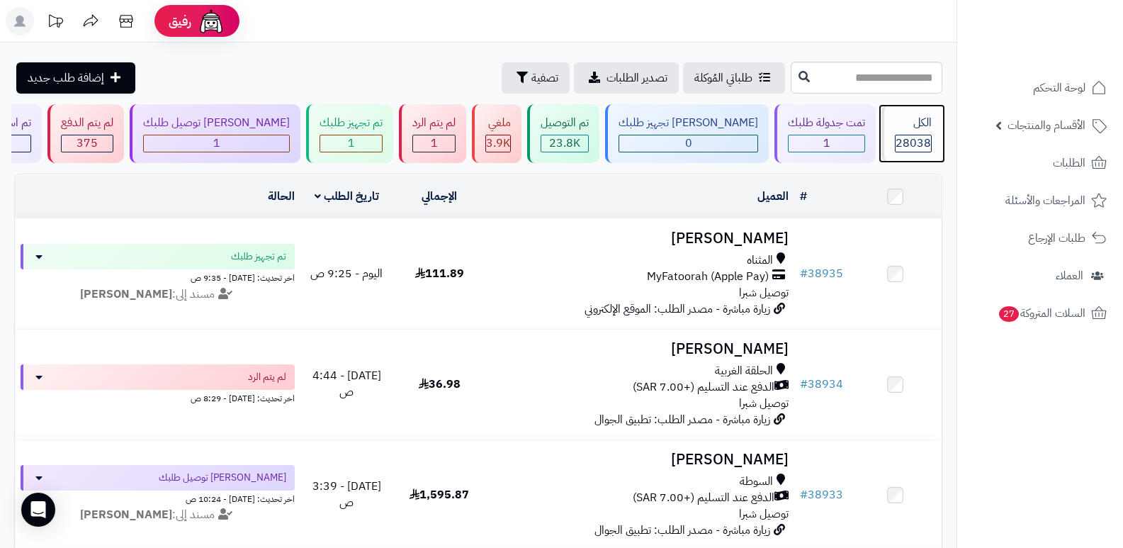
click at [917, 139] on span "28038" at bounding box center [912, 143] width 35 height 17
click at [937, 130] on div "الكل 28038" at bounding box center [911, 133] width 61 height 59
click at [908, 140] on span "28038" at bounding box center [912, 143] width 35 height 17
click at [917, 130] on div "الكل" at bounding box center [913, 123] width 37 height 16
click at [903, 125] on div "الكل" at bounding box center [913, 123] width 37 height 16
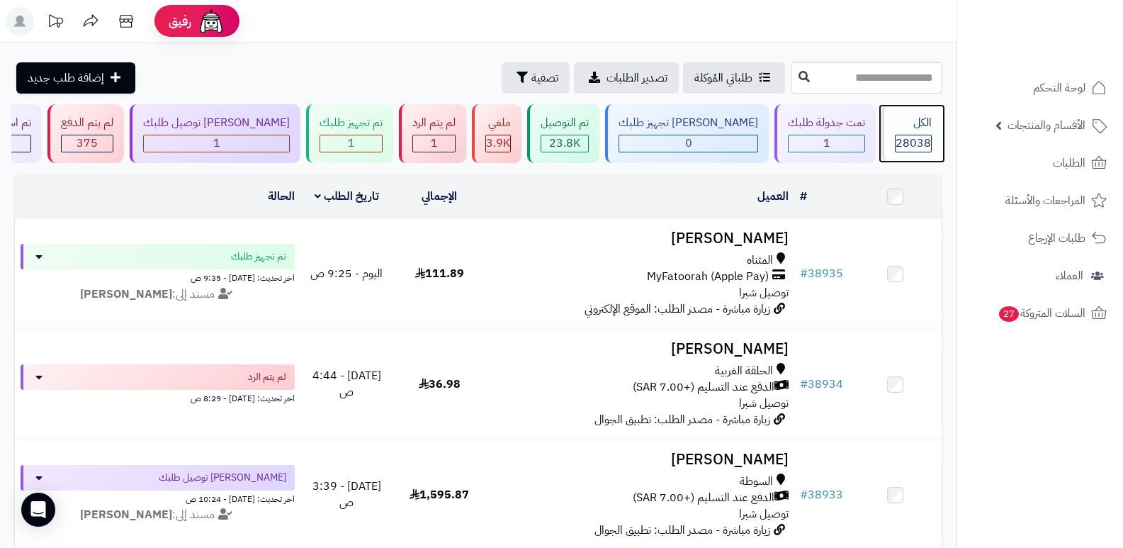
click at [896, 137] on span "28038" at bounding box center [912, 143] width 35 height 17
click at [900, 137] on span "28038" at bounding box center [912, 143] width 35 height 17
click at [917, 128] on div "الكل" at bounding box center [913, 123] width 37 height 16
click at [907, 132] on div "الكل 28038" at bounding box center [911, 133] width 61 height 59
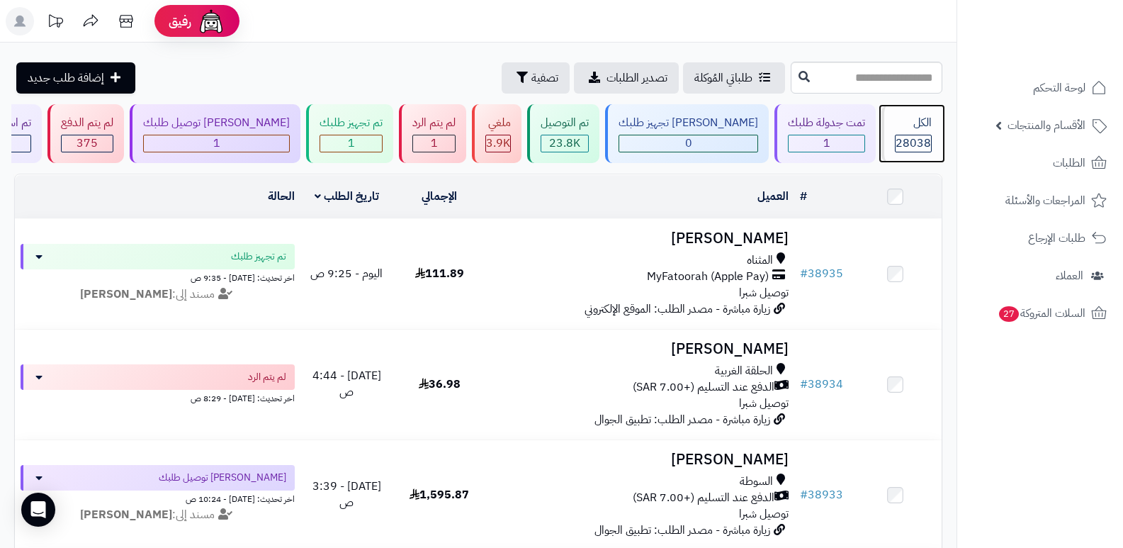
click at [913, 131] on div "الكل 28038" at bounding box center [911, 133] width 61 height 59
click at [926, 132] on div "الكل 28038" at bounding box center [911, 133] width 61 height 59
click at [898, 144] on span "28038" at bounding box center [912, 143] width 35 height 17
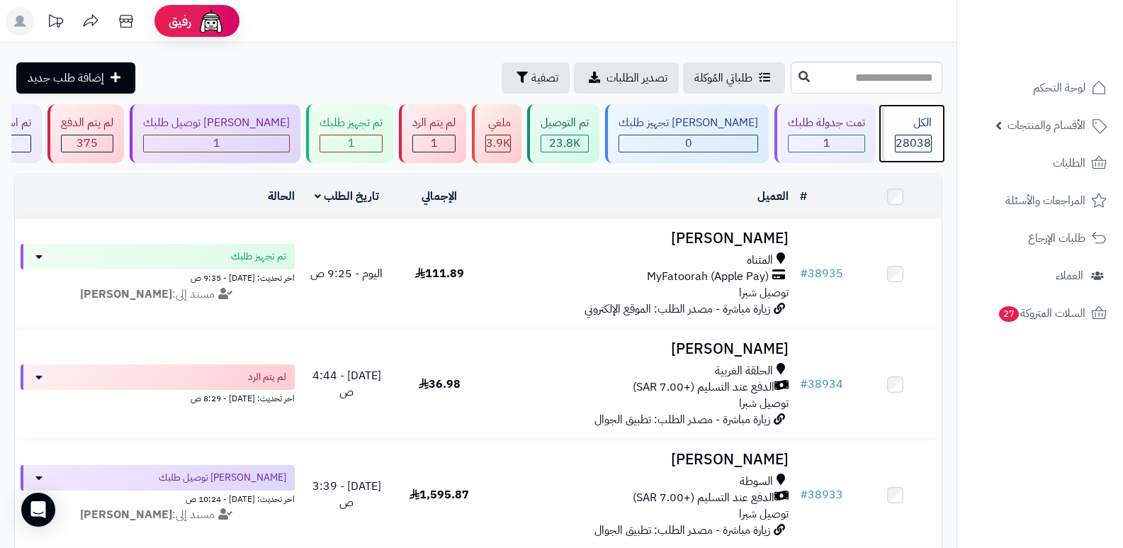
click at [905, 140] on span "28038" at bounding box center [912, 143] width 35 height 17
click at [918, 128] on div "الكل" at bounding box center [913, 123] width 37 height 16
click at [927, 143] on span "28038" at bounding box center [912, 143] width 35 height 17
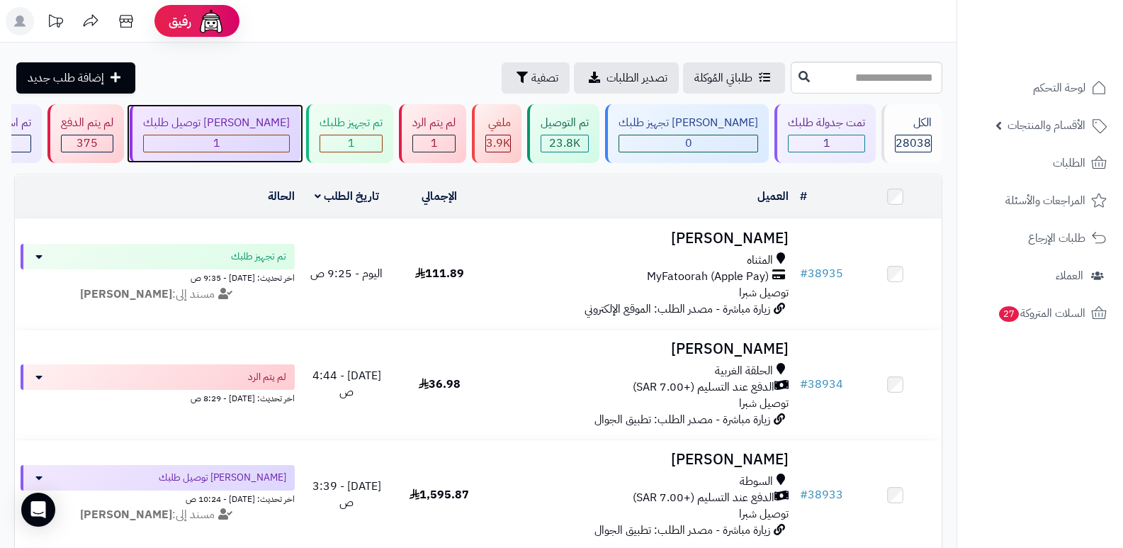
click at [258, 132] on div "[PERSON_NAME] توصيل طلبك 1" at bounding box center [215, 133] width 171 height 59
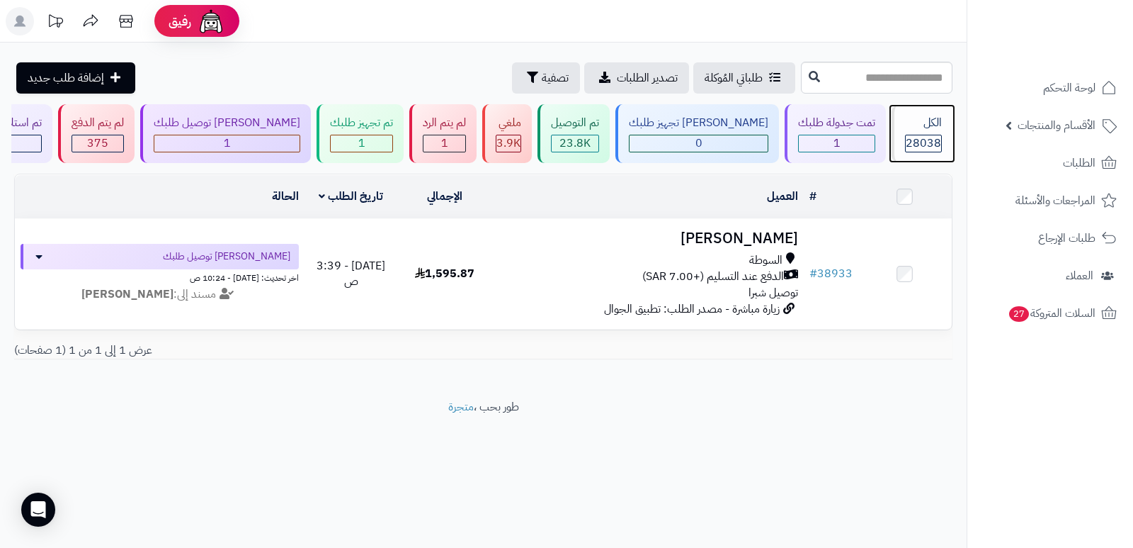
click at [929, 138] on span "28038" at bounding box center [923, 143] width 35 height 17
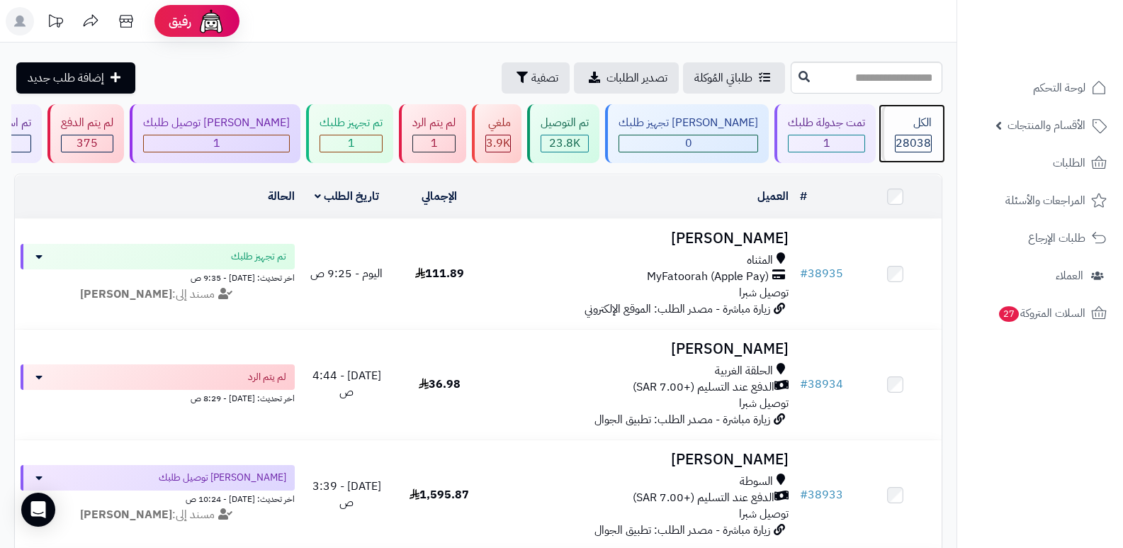
click at [917, 123] on div "الكل" at bounding box center [913, 123] width 37 height 16
click at [907, 126] on div "الكل" at bounding box center [913, 123] width 37 height 16
click at [909, 125] on div "الكل" at bounding box center [913, 123] width 37 height 16
click at [690, 38] on header "رفيق ! 0 الطلبات معالجة مكتمل إرجاع المنتجات العملاء المتواجدون الان 28754 عملا…" at bounding box center [561, 21] width 1123 height 43
click at [901, 145] on span "28038" at bounding box center [912, 143] width 35 height 17
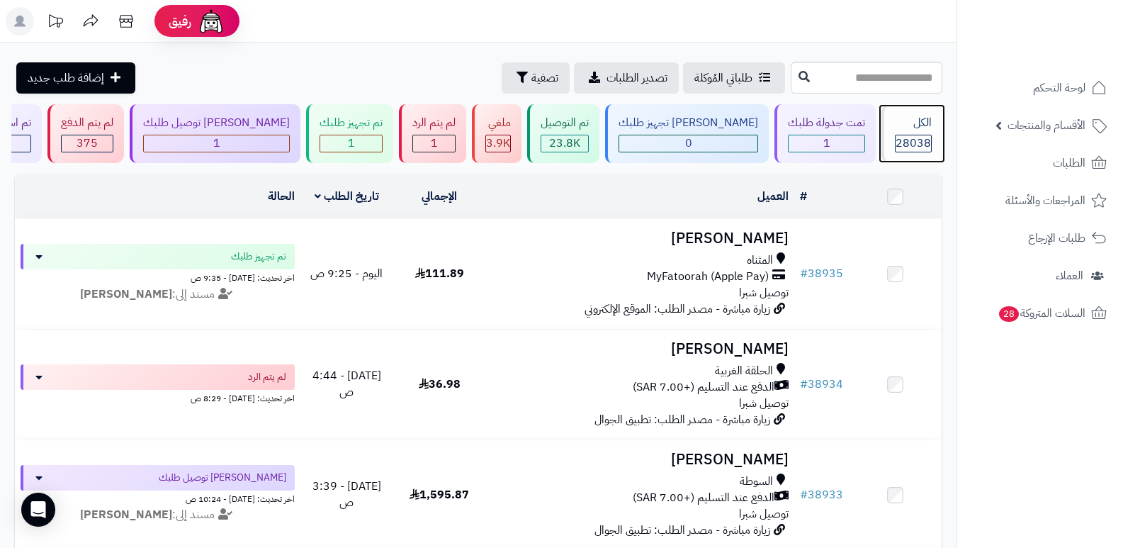
click at [925, 143] on span "28038" at bounding box center [912, 143] width 35 height 17
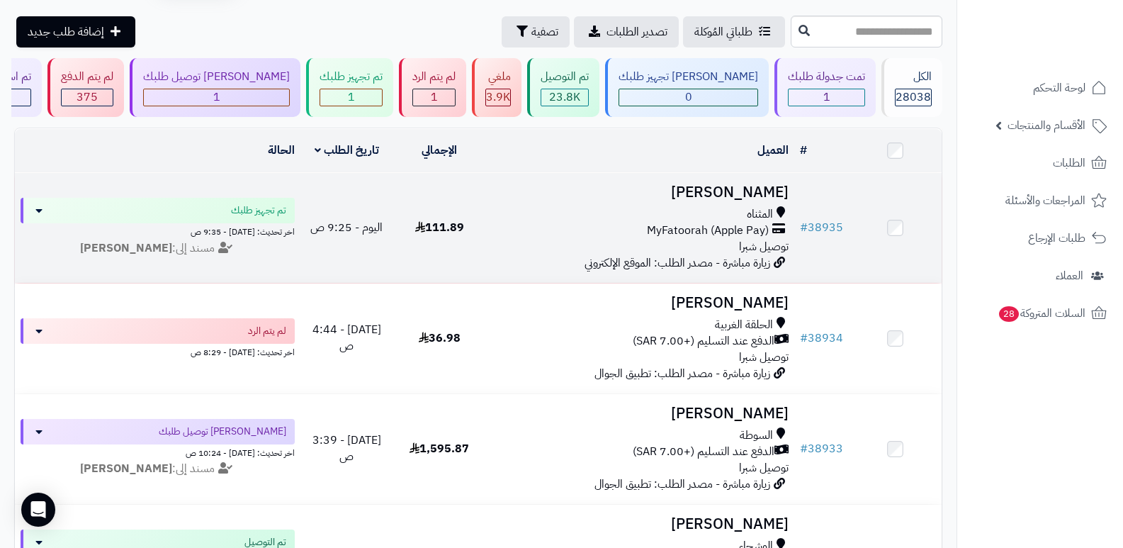
scroll to position [71, 0]
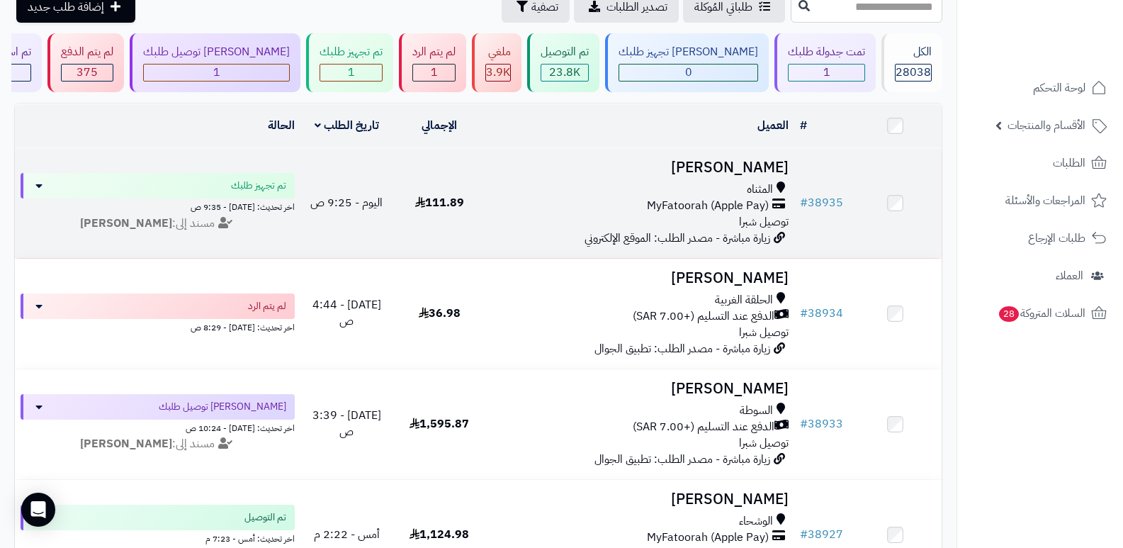
click at [759, 163] on h3 "[PERSON_NAME]" at bounding box center [641, 167] width 298 height 16
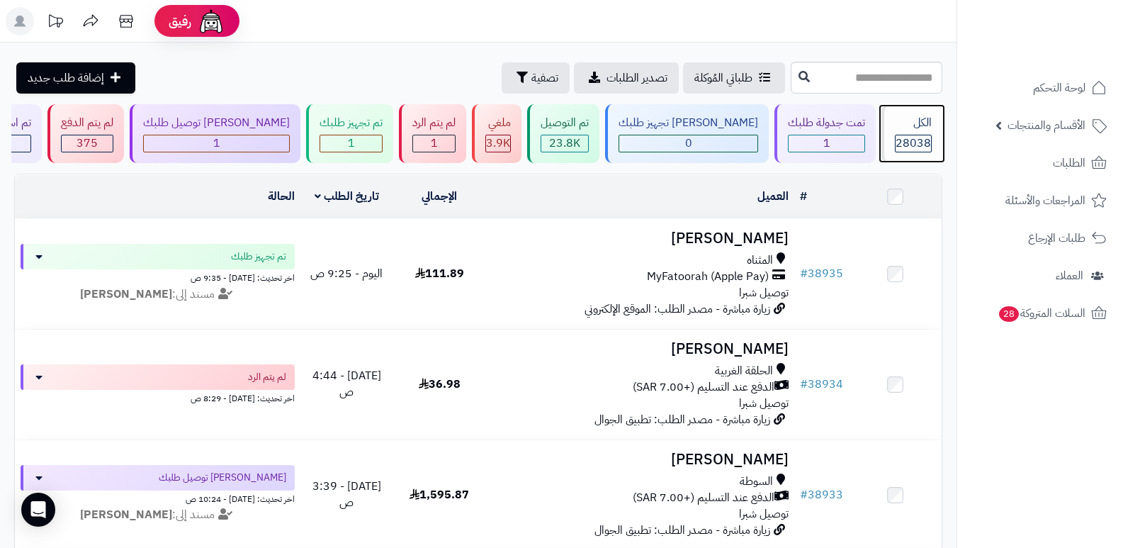
click at [922, 142] on span "28038" at bounding box center [912, 143] width 35 height 17
click at [904, 118] on div "الكل" at bounding box center [913, 123] width 37 height 16
click at [895, 128] on div "الكل" at bounding box center [913, 123] width 37 height 16
click at [904, 131] on div "الكل 28038" at bounding box center [911, 133] width 61 height 59
click at [919, 123] on div "الكل" at bounding box center [913, 123] width 37 height 16
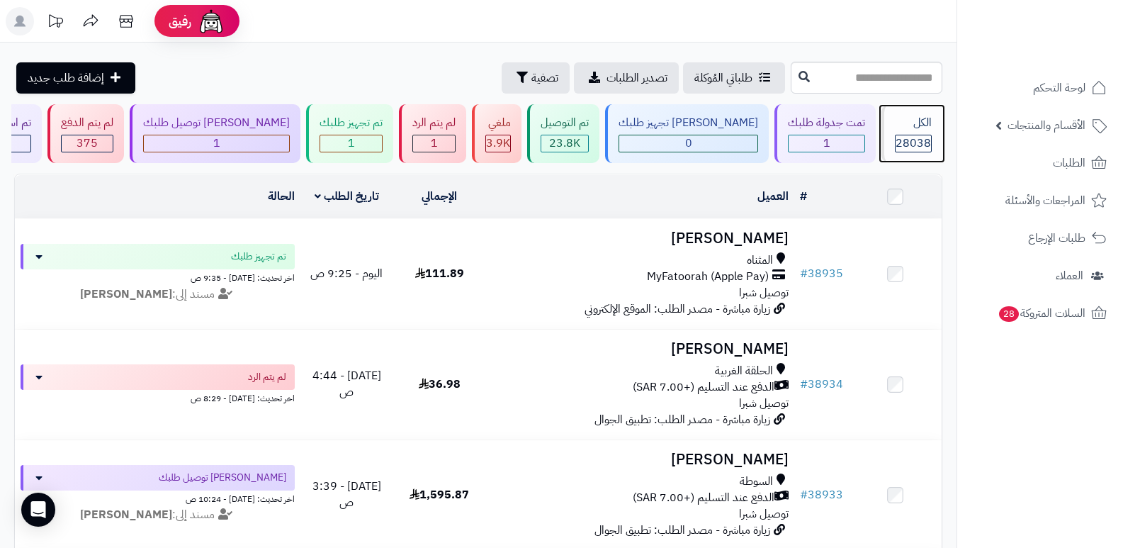
click at [923, 147] on span "28038" at bounding box center [912, 143] width 35 height 17
click at [912, 126] on div "الكل" at bounding box center [913, 123] width 37 height 16
click at [906, 136] on span "28038" at bounding box center [912, 143] width 35 height 17
click at [901, 121] on div "الكل" at bounding box center [913, 123] width 37 height 16
click at [907, 115] on div "الكل" at bounding box center [913, 123] width 37 height 16
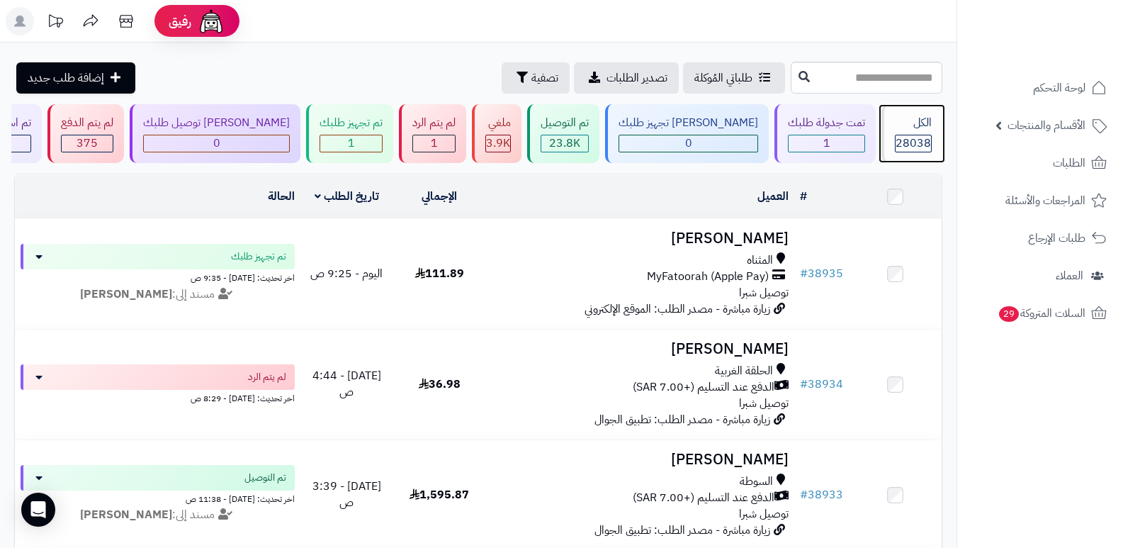
click at [898, 111] on div "الكل 28038" at bounding box center [911, 133] width 61 height 59
click at [910, 125] on div "الكل" at bounding box center [913, 123] width 37 height 16
click at [915, 125] on div "الكل" at bounding box center [913, 123] width 37 height 16
click at [907, 135] on span "28038" at bounding box center [912, 143] width 35 height 17
click at [924, 127] on div "الكل" at bounding box center [913, 123] width 37 height 16
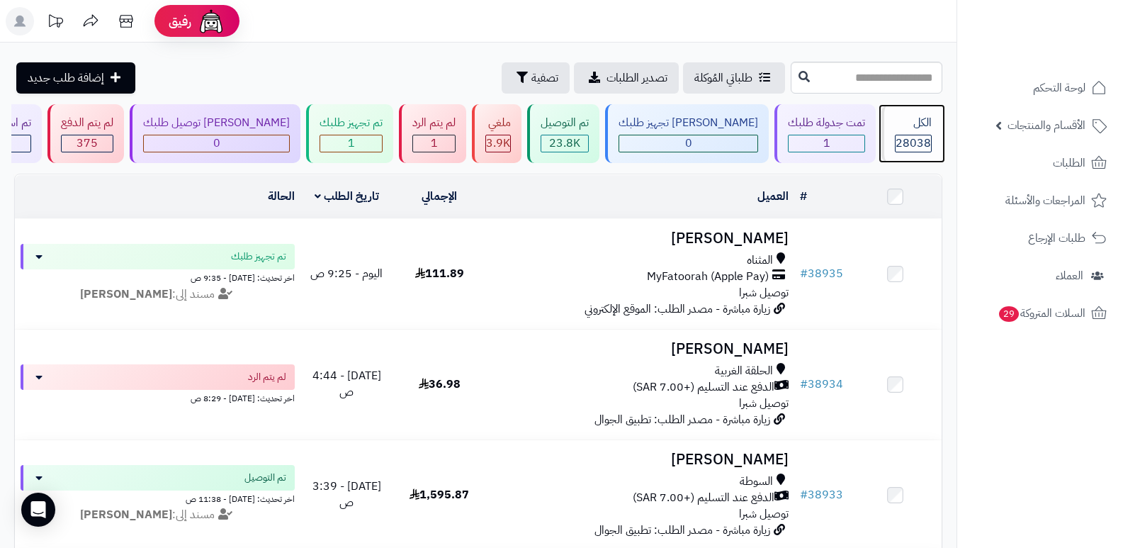
click at [920, 135] on span "28038" at bounding box center [912, 143] width 35 height 17
click at [910, 120] on div "الكل" at bounding box center [913, 123] width 37 height 16
click at [918, 129] on div "الكل" at bounding box center [913, 123] width 37 height 16
click at [908, 141] on span "28038" at bounding box center [912, 143] width 35 height 17
click at [888, 128] on div "الكل 28038" at bounding box center [911, 133] width 61 height 59
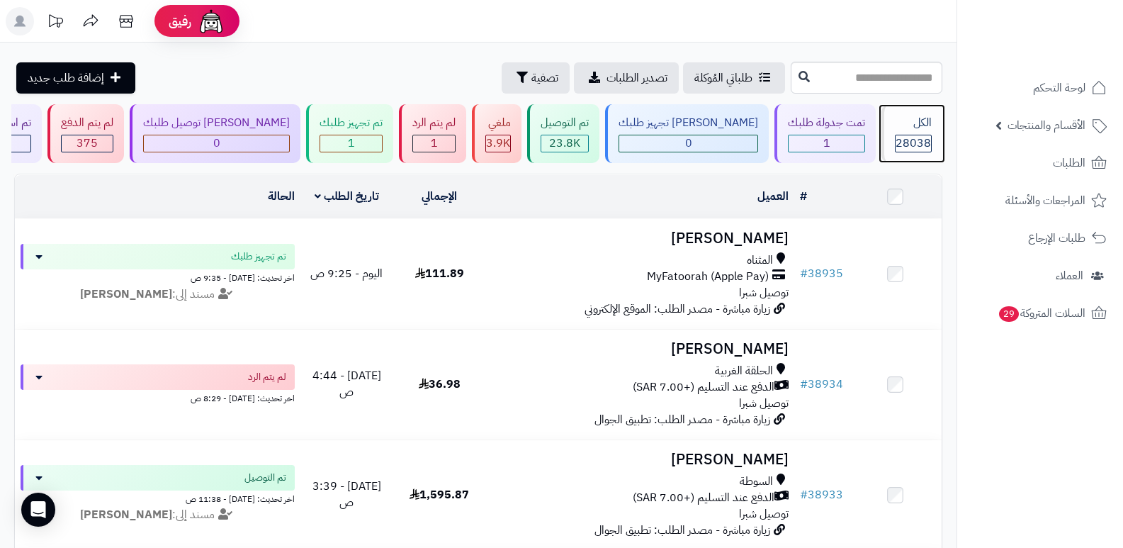
click at [910, 135] on span "28038" at bounding box center [912, 143] width 35 height 17
click at [911, 137] on span "28038" at bounding box center [912, 143] width 35 height 17
click at [918, 128] on div "الكل" at bounding box center [913, 123] width 37 height 16
click at [911, 148] on span "28038" at bounding box center [912, 143] width 35 height 17
click at [714, 26] on header "رفيق ! الطلبات معالجة مكتمل إرجاع المنتجات العملاء المتواجدون الان 28754 عملاء …" at bounding box center [561, 21] width 1123 height 43
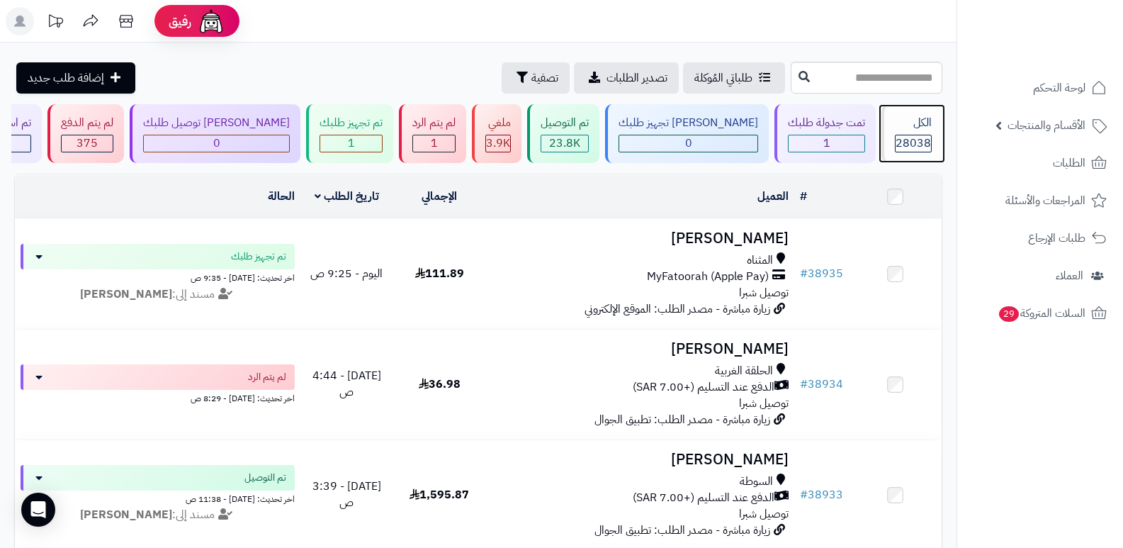
click at [889, 132] on div "الكل 28038" at bounding box center [911, 133] width 61 height 59
click at [907, 145] on span "28038" at bounding box center [912, 143] width 35 height 17
click at [919, 135] on span "28038" at bounding box center [912, 143] width 35 height 17
